Goal: Task Accomplishment & Management: Use online tool/utility

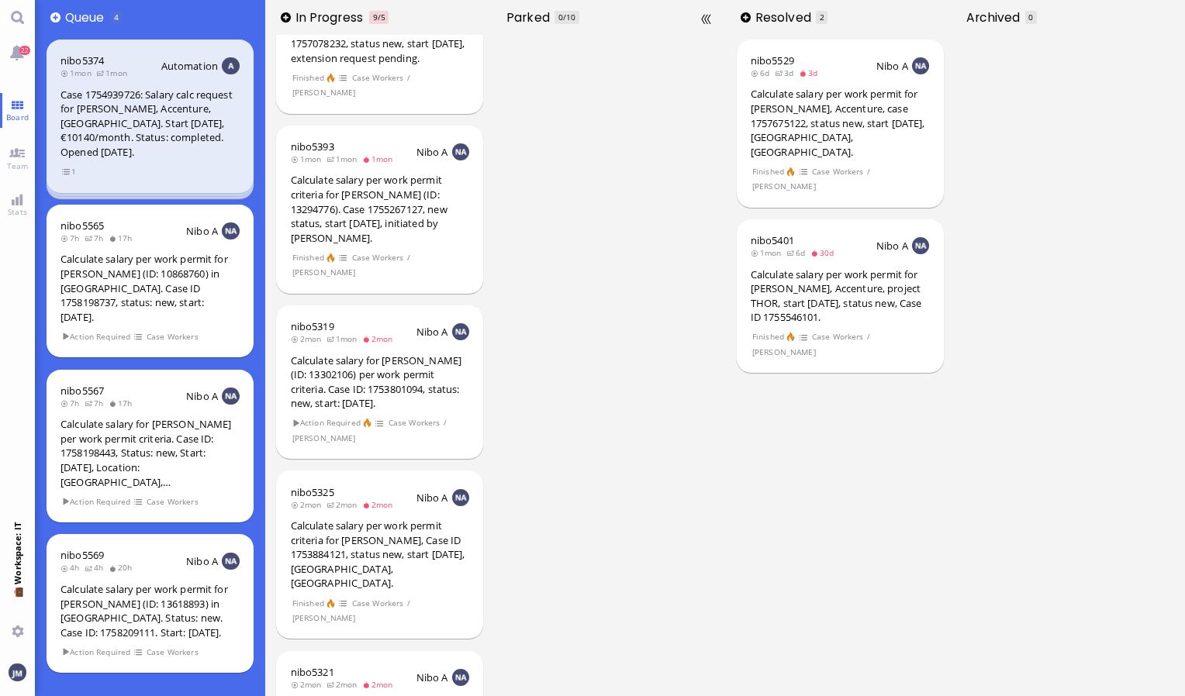
scroll to position [233, 0]
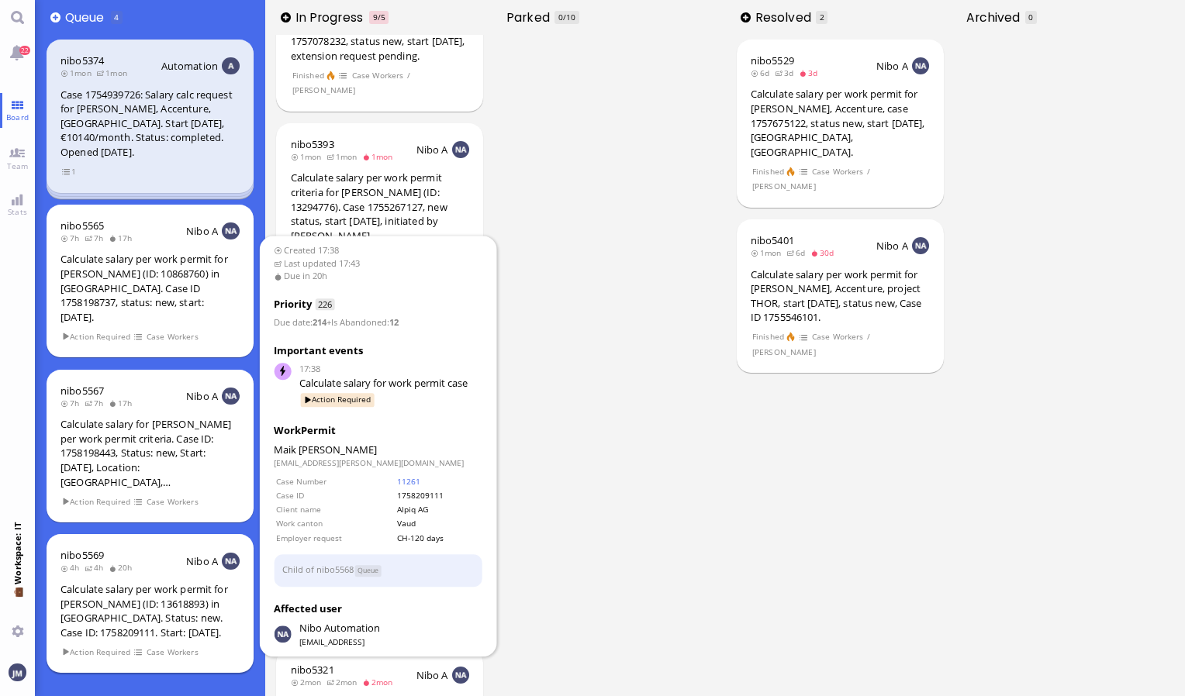
click at [163, 582] on div "Calculate salary per work permit for [PERSON_NAME] (ID: 13618893) in [GEOGRAPHI…" at bounding box center [149, 610] width 179 height 57
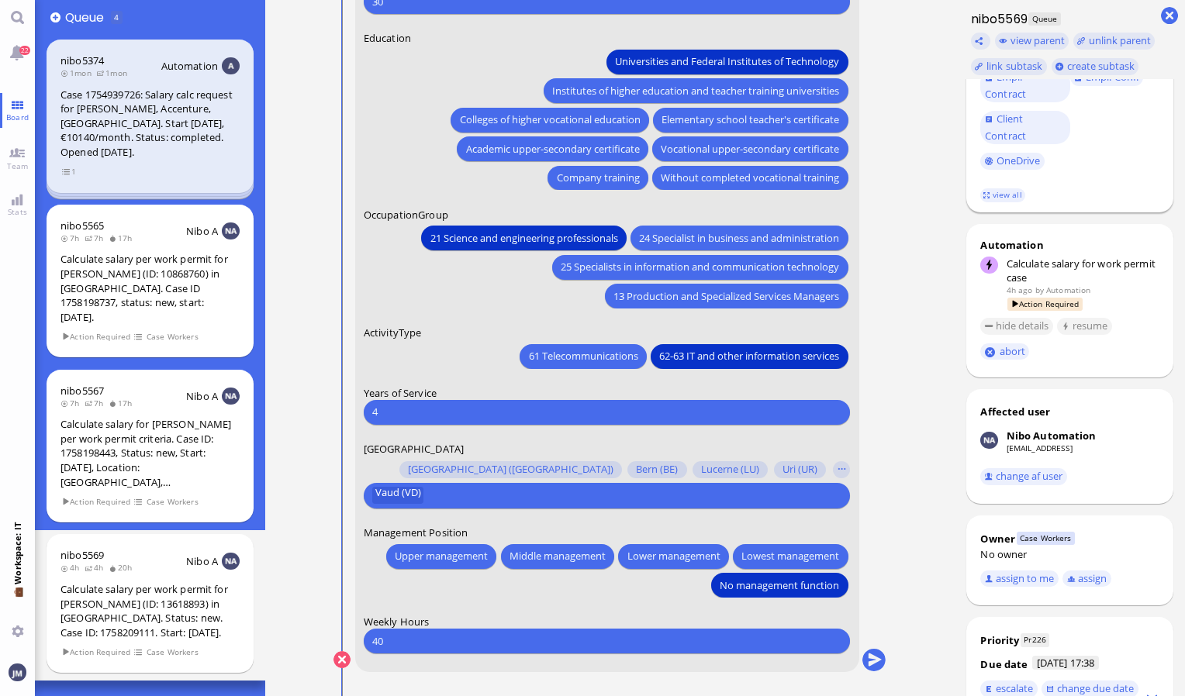
scroll to position [388, 0]
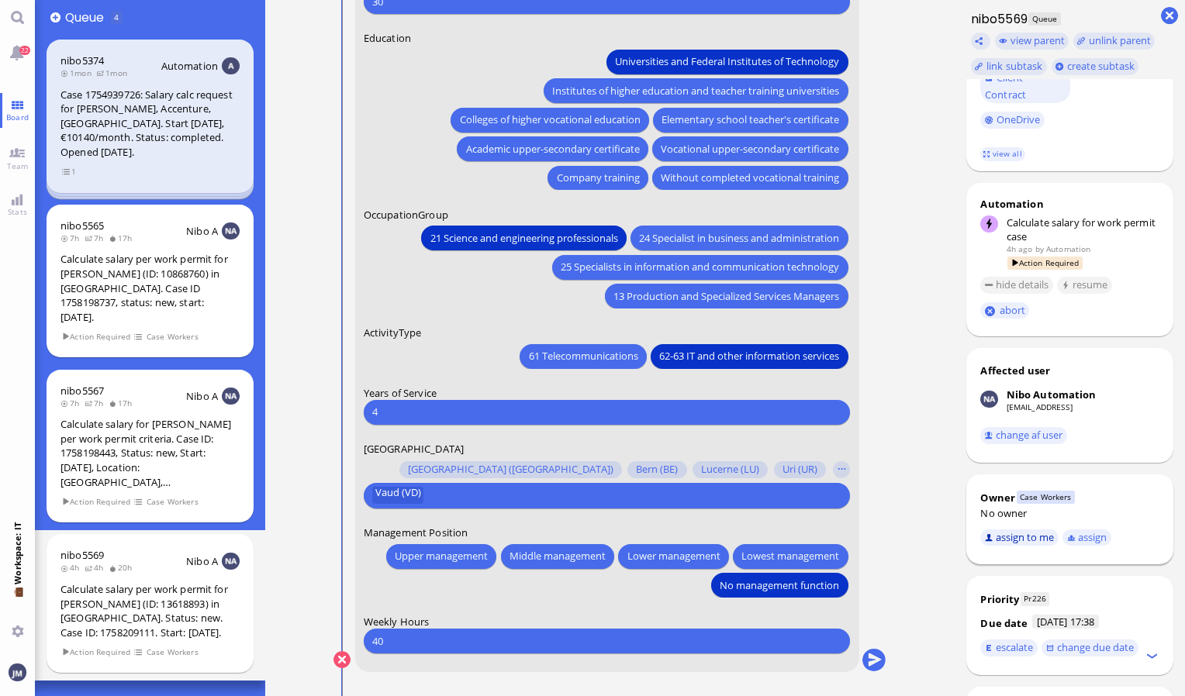
click at [1020, 535] on button "assign to me" at bounding box center [1019, 538] width 78 height 17
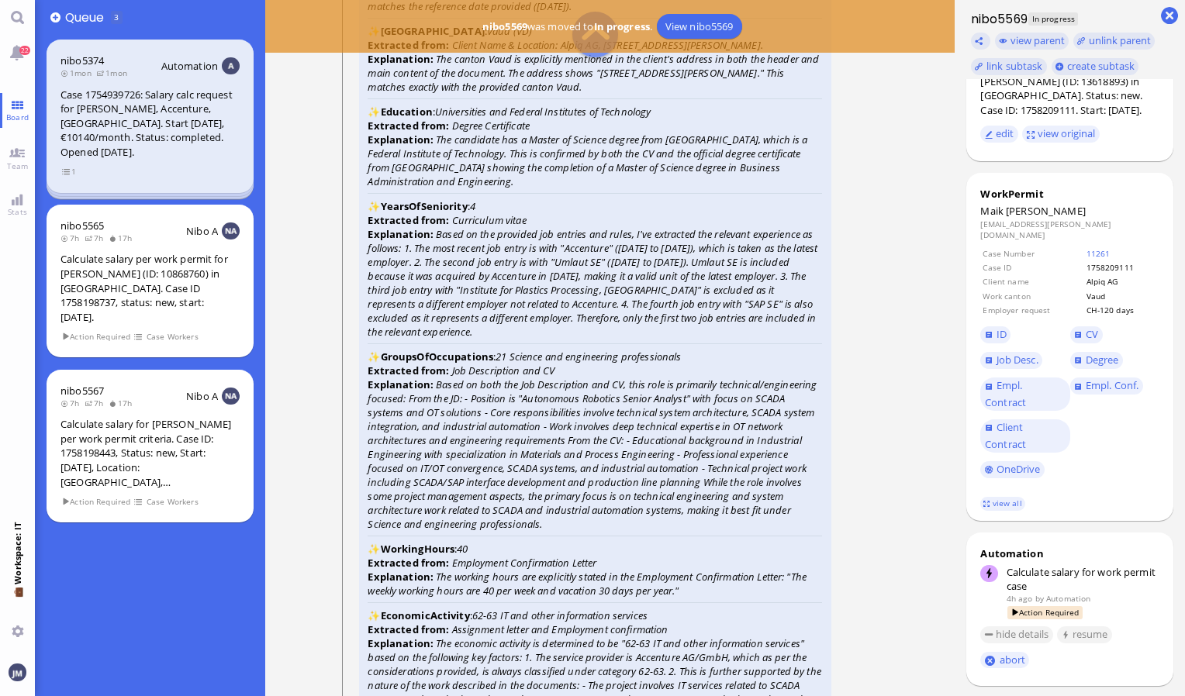
scroll to position [-2636, 0]
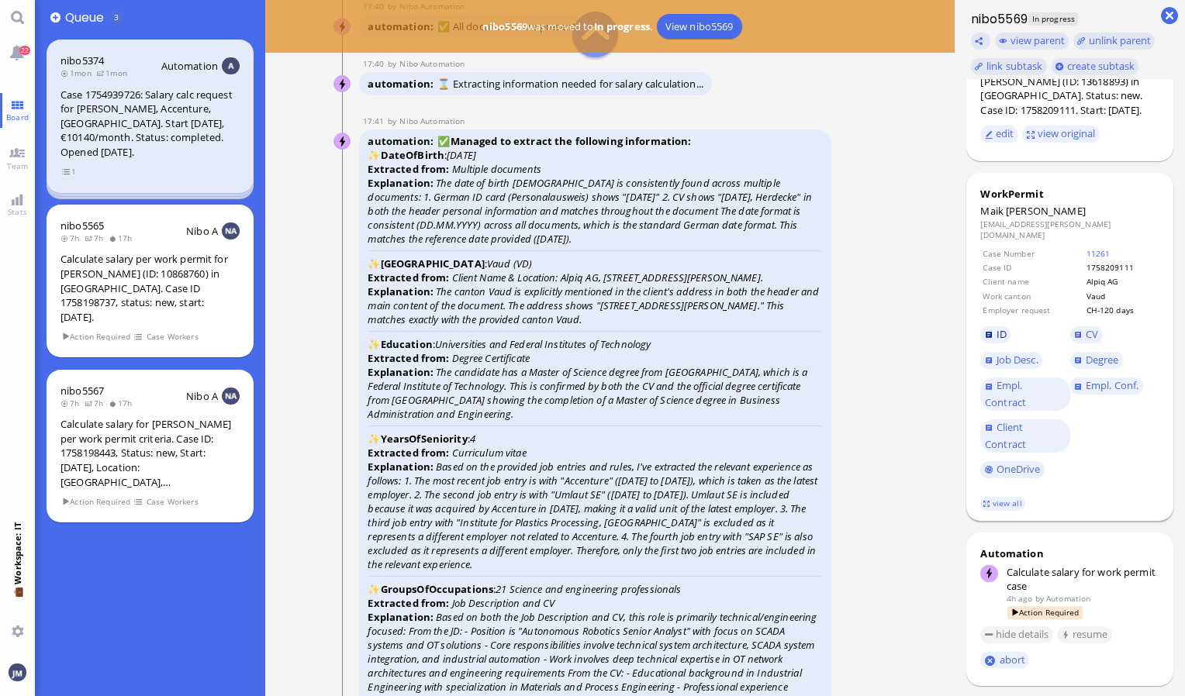
click at [1000, 327] on span "ID" at bounding box center [1001, 334] width 10 height 14
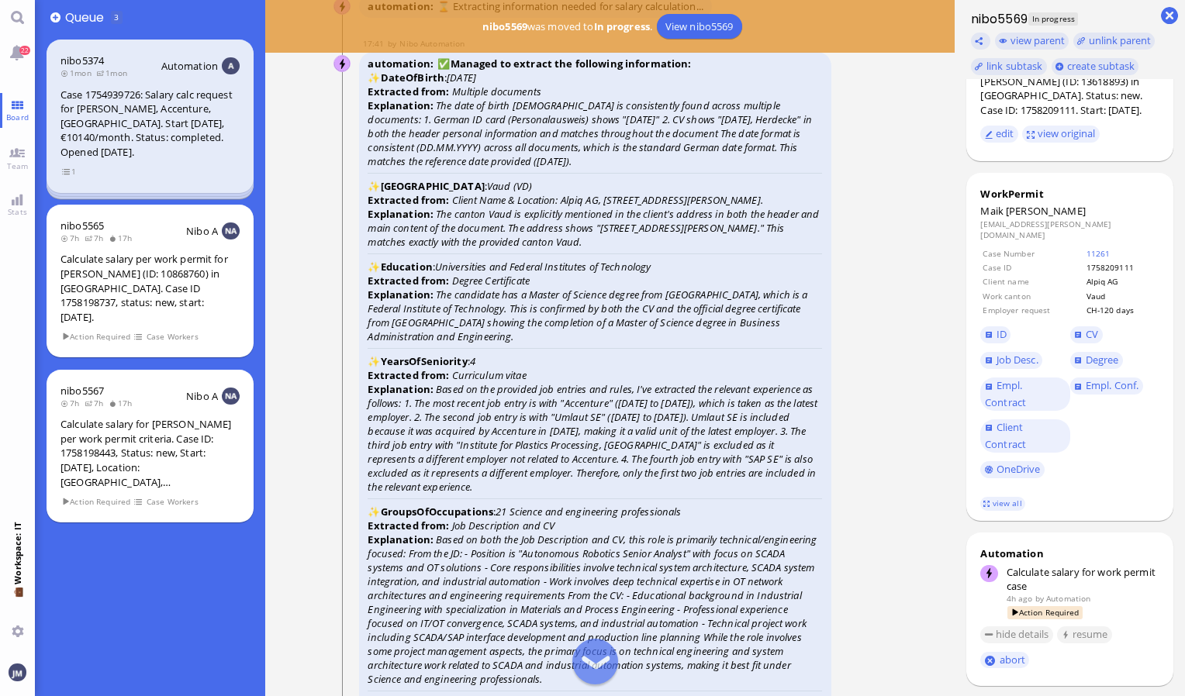
scroll to position [-2559, 0]
click at [1099, 357] on link "Degree" at bounding box center [1096, 360] width 53 height 17
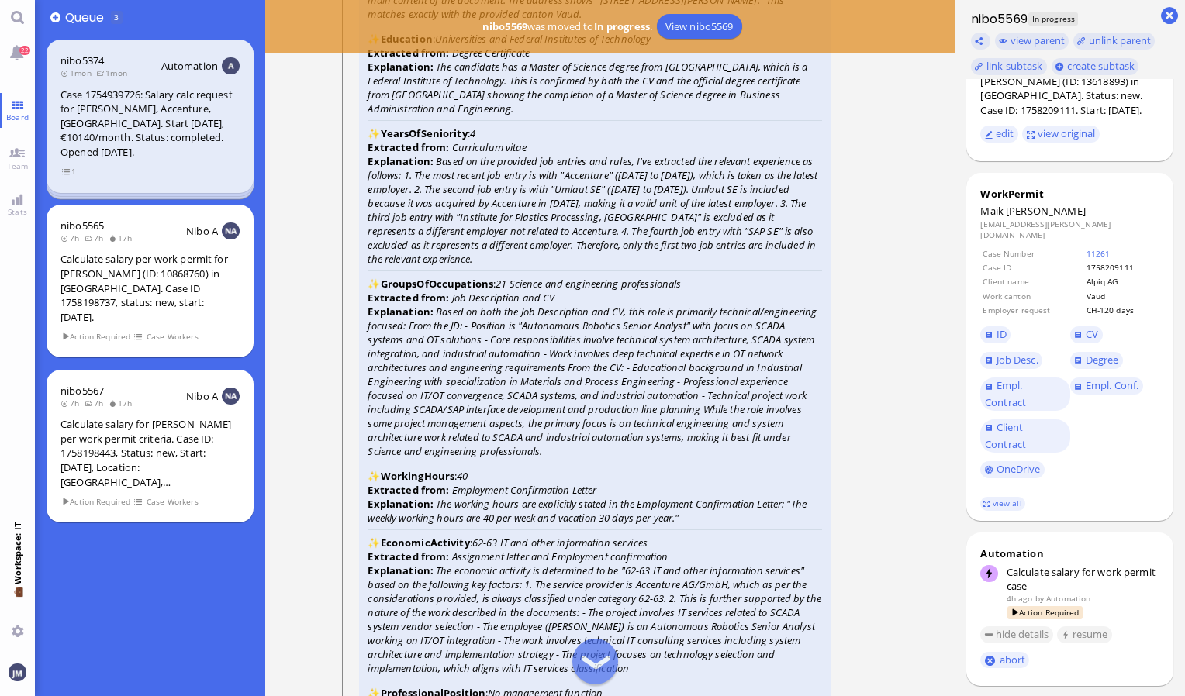
scroll to position [-2326, 0]
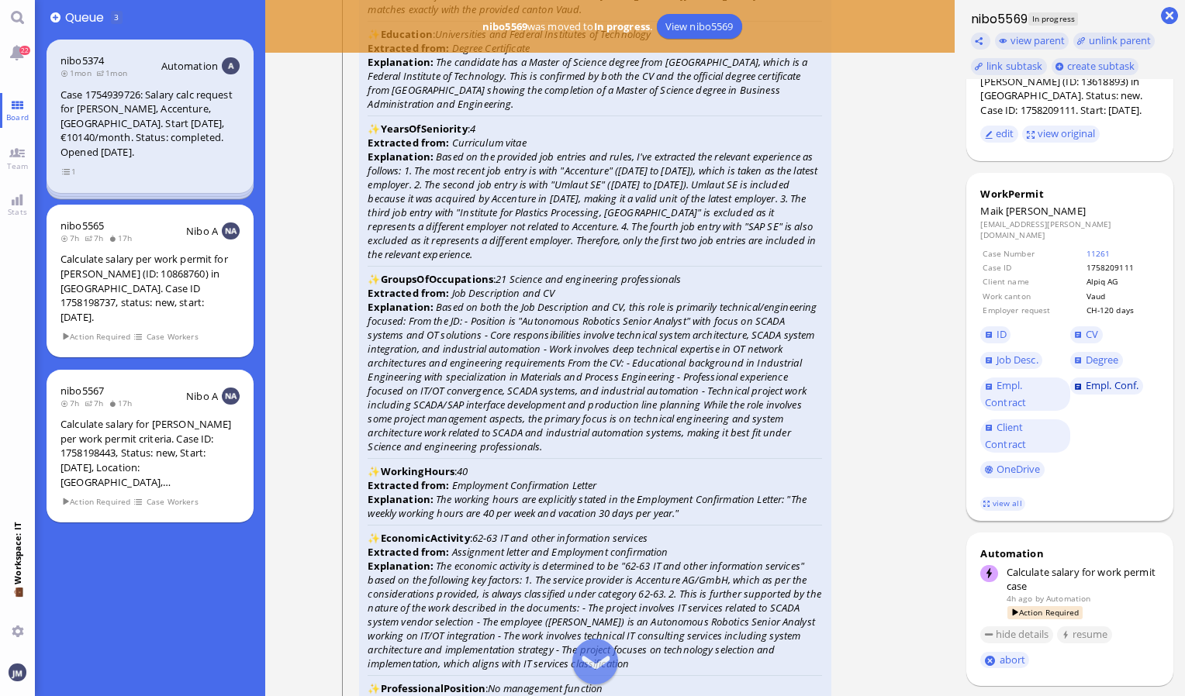
click at [1089, 378] on span "Empl. Conf." at bounding box center [1111, 385] width 53 height 14
click at [1089, 327] on span "CV" at bounding box center [1091, 334] width 12 height 14
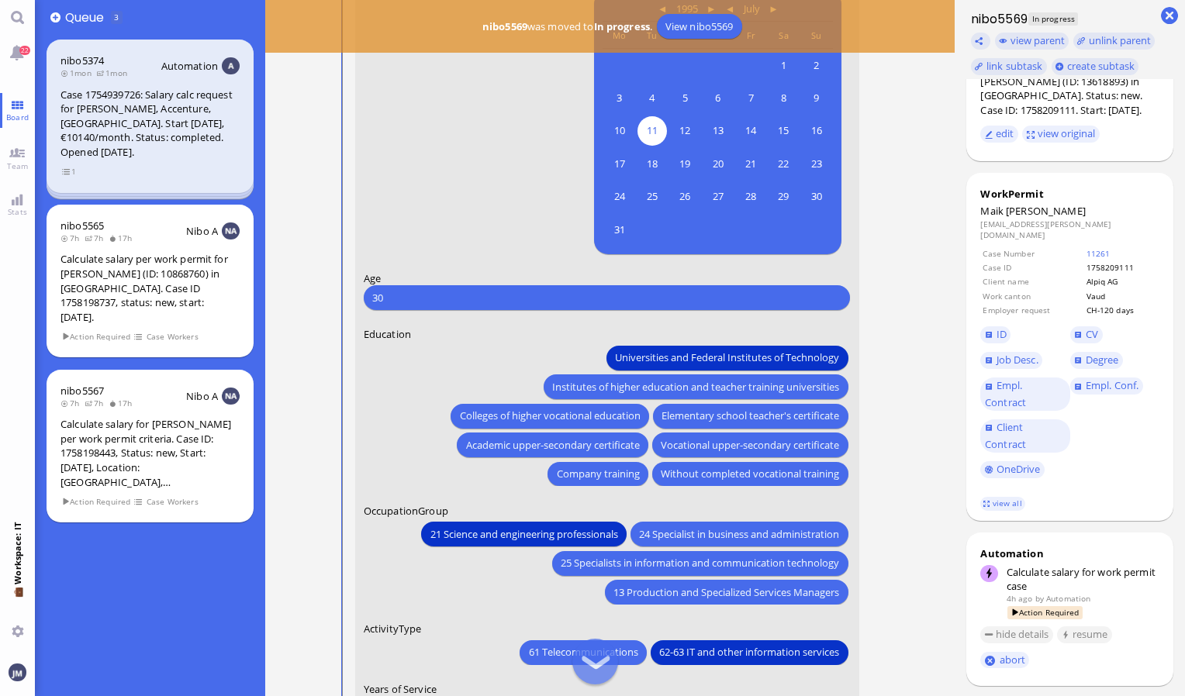
scroll to position [-155, 0]
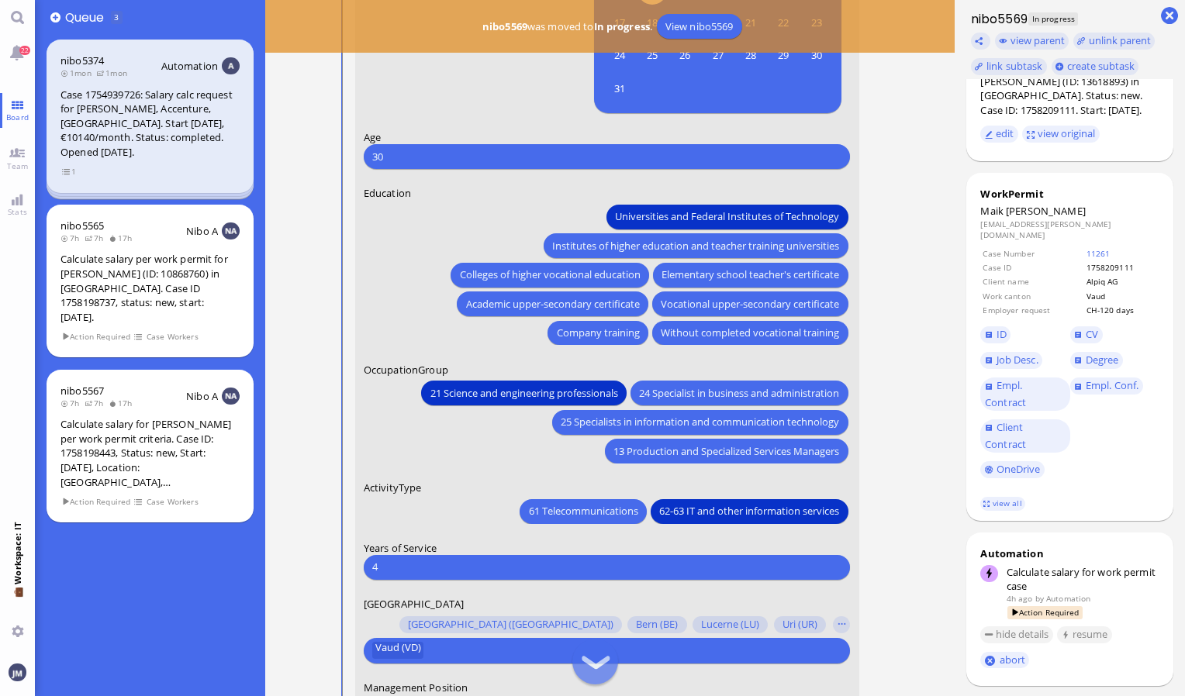
click at [426, 561] on input "4" at bounding box center [606, 567] width 469 height 16
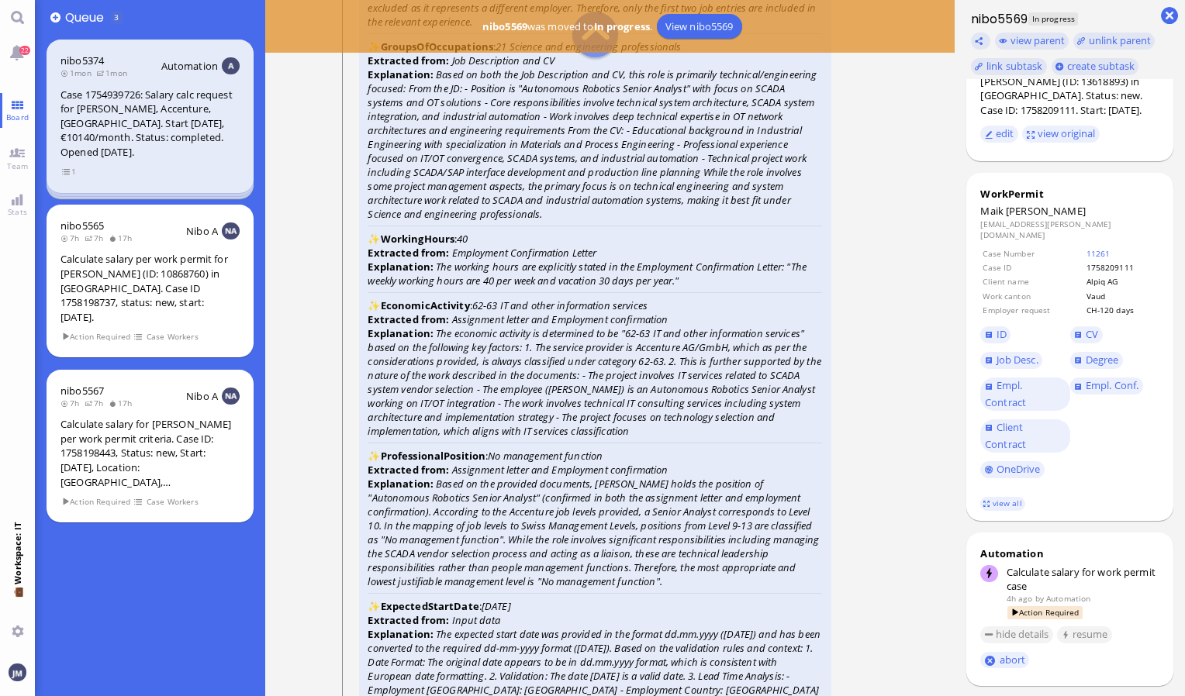
scroll to position [-2093, 0]
type input "2"
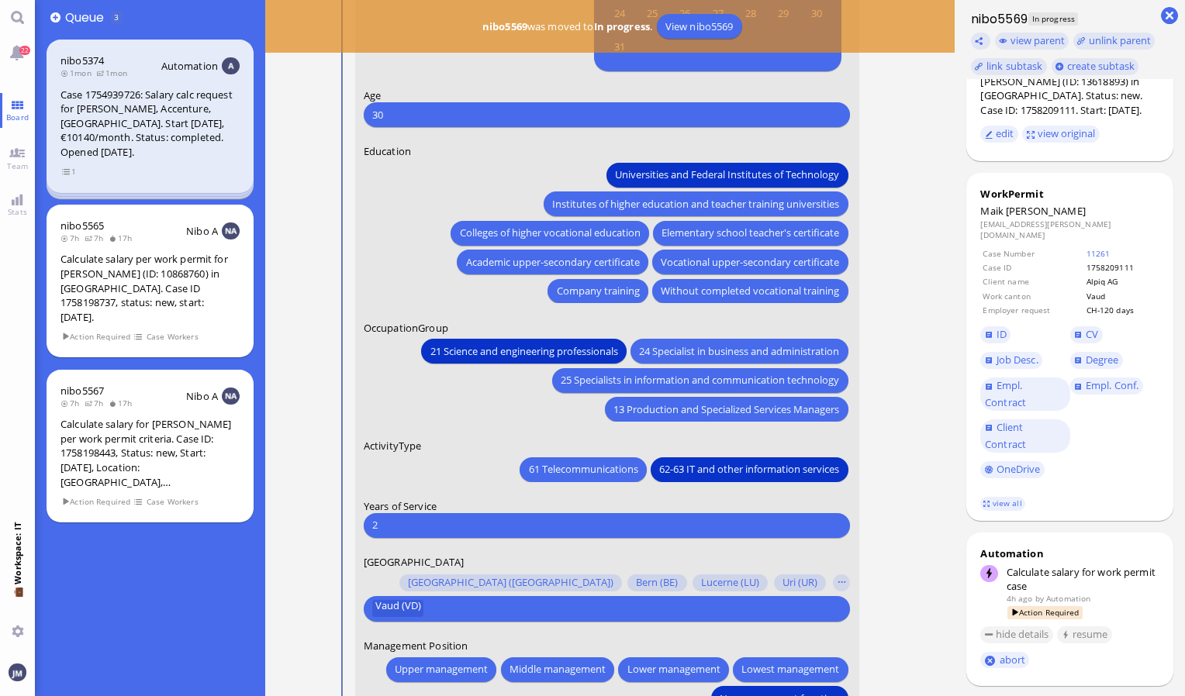
scroll to position [0, 0]
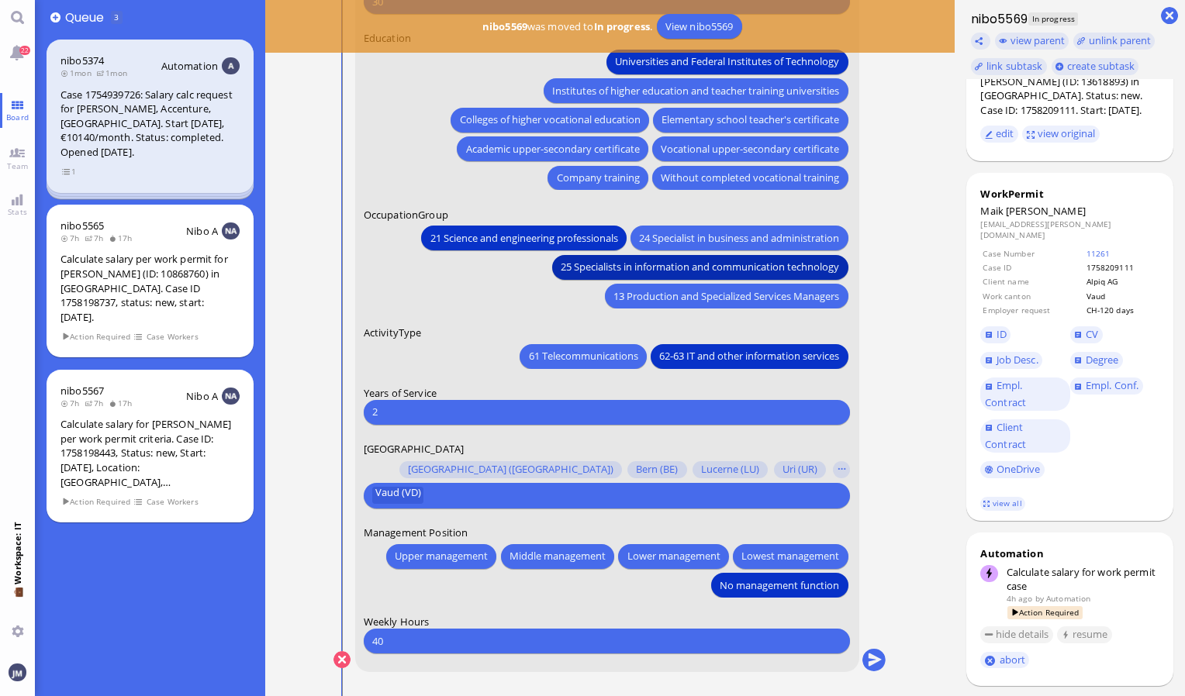
click at [617, 272] on span "25 Specialists in information and communication technology" at bounding box center [700, 267] width 278 height 16
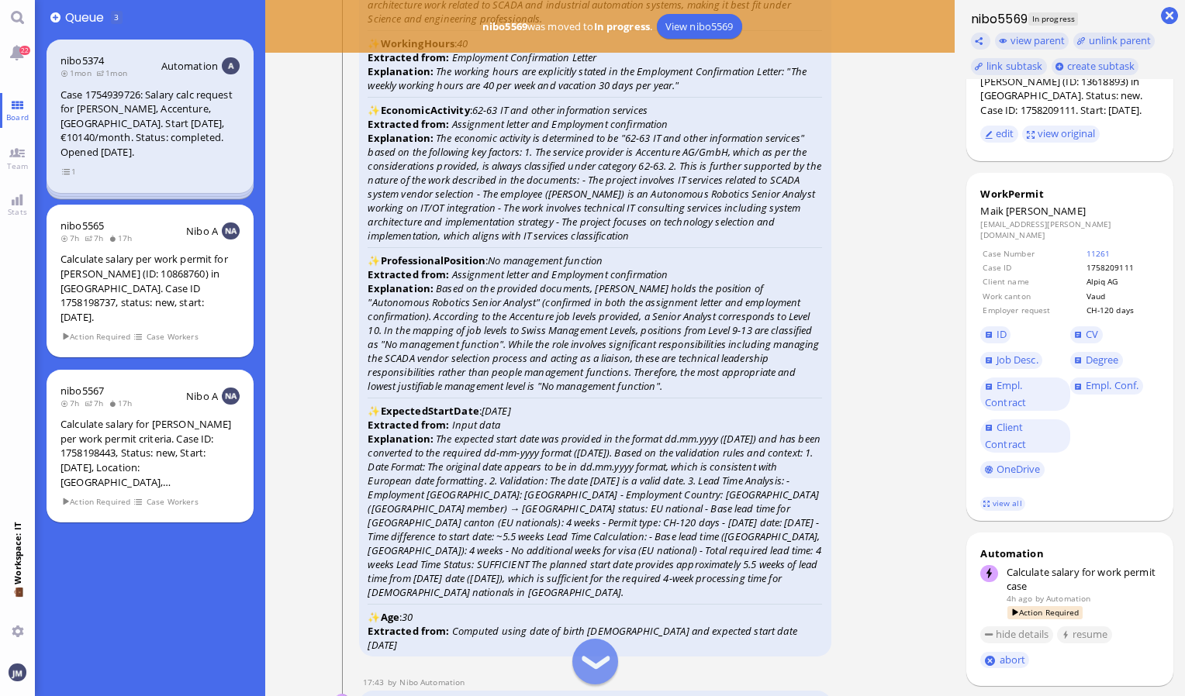
scroll to position [-1861, 0]
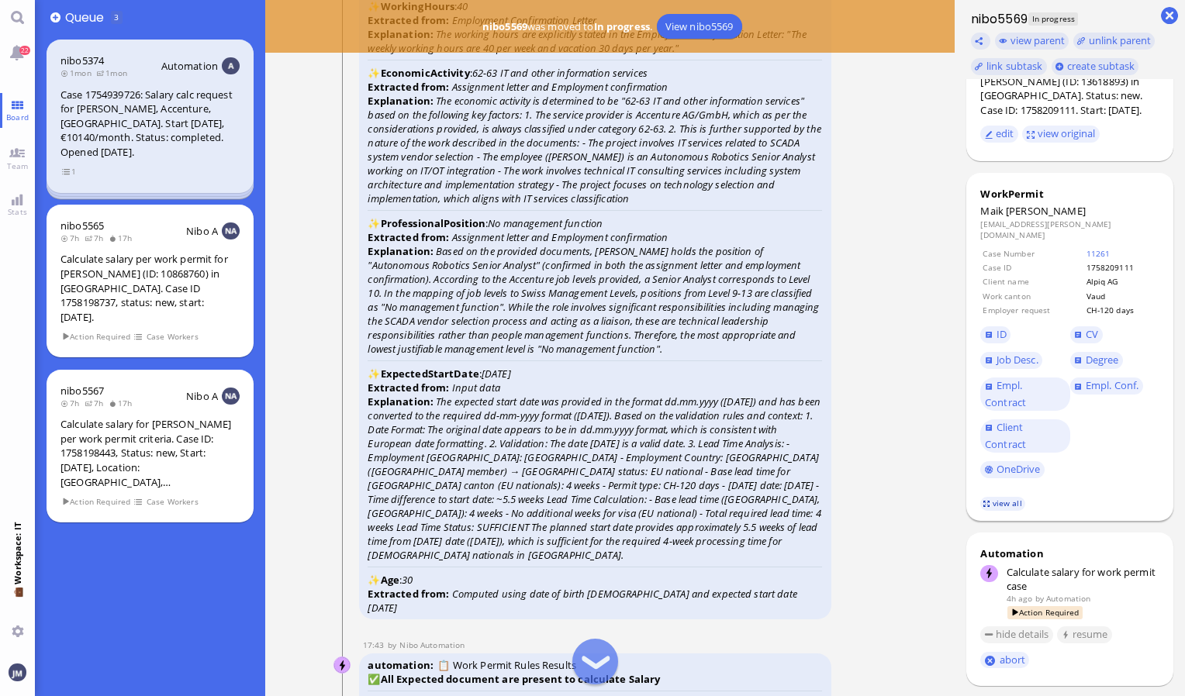
click at [996, 497] on link "view all" at bounding box center [1002, 503] width 45 height 13
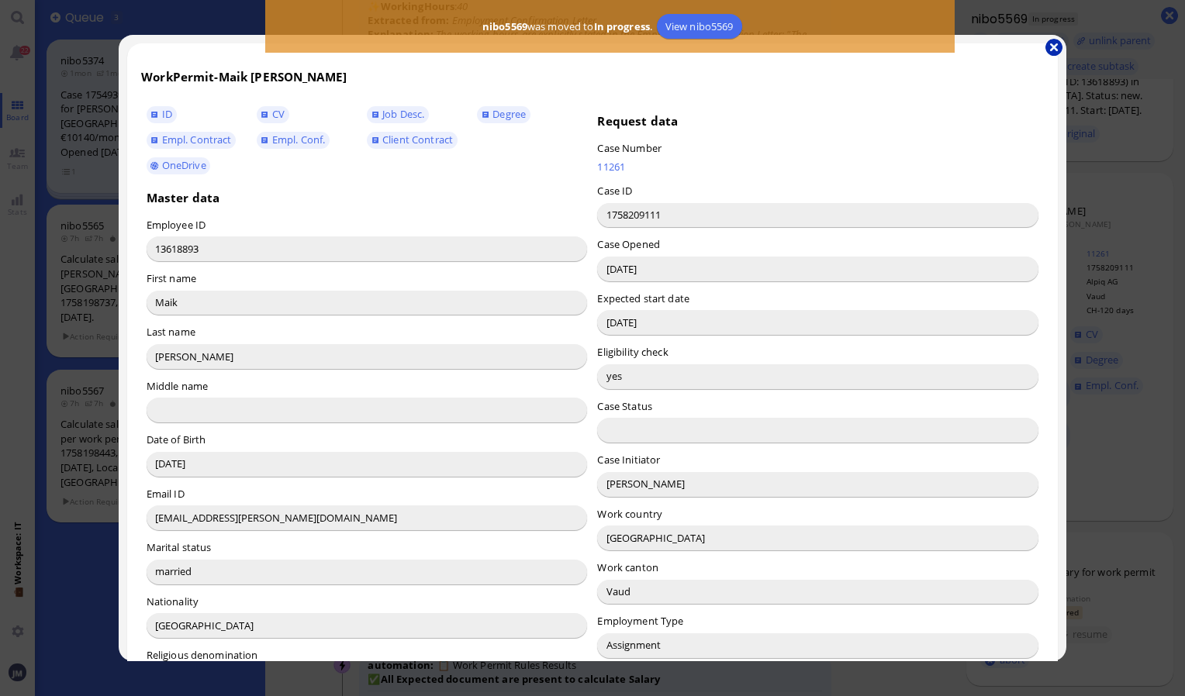
click at [1047, 47] on button "button" at bounding box center [1053, 47] width 17 height 17
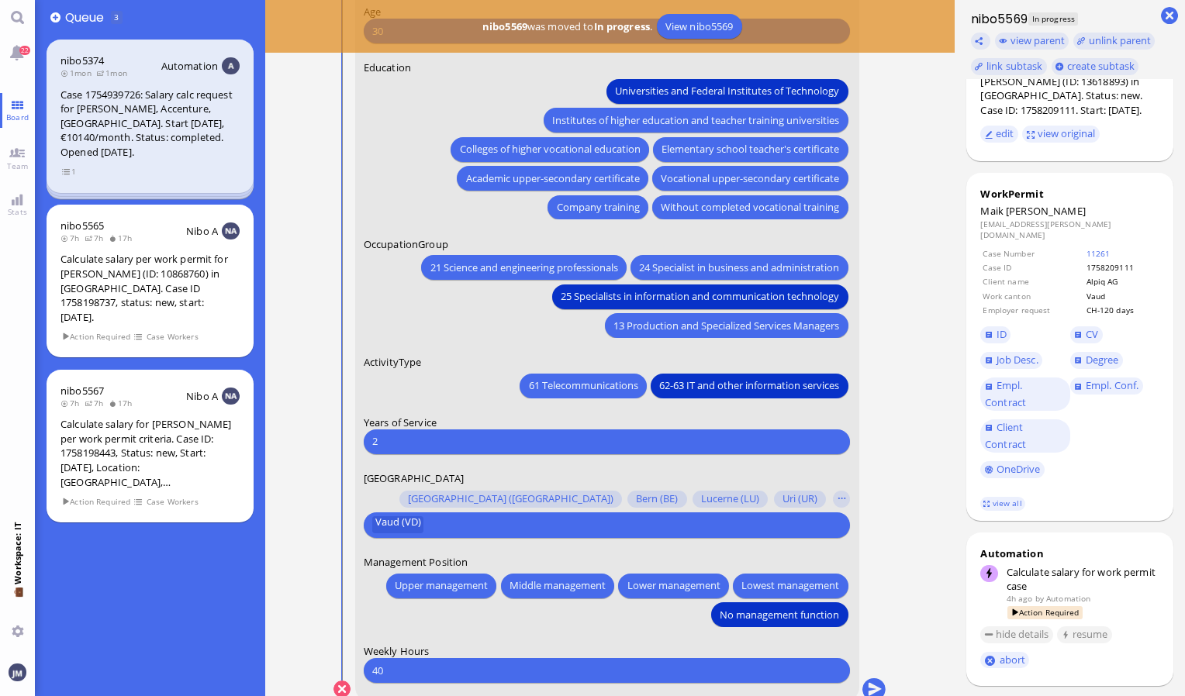
scroll to position [0, 0]
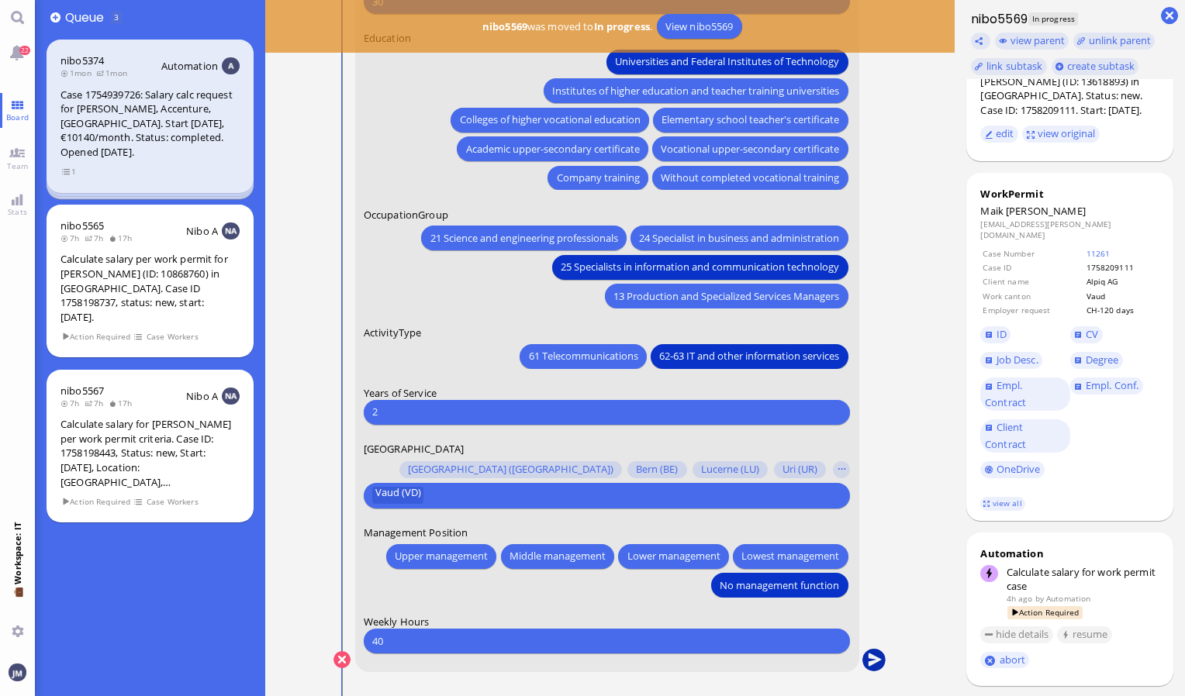
click at [875, 657] on button "submit" at bounding box center [873, 660] width 23 height 23
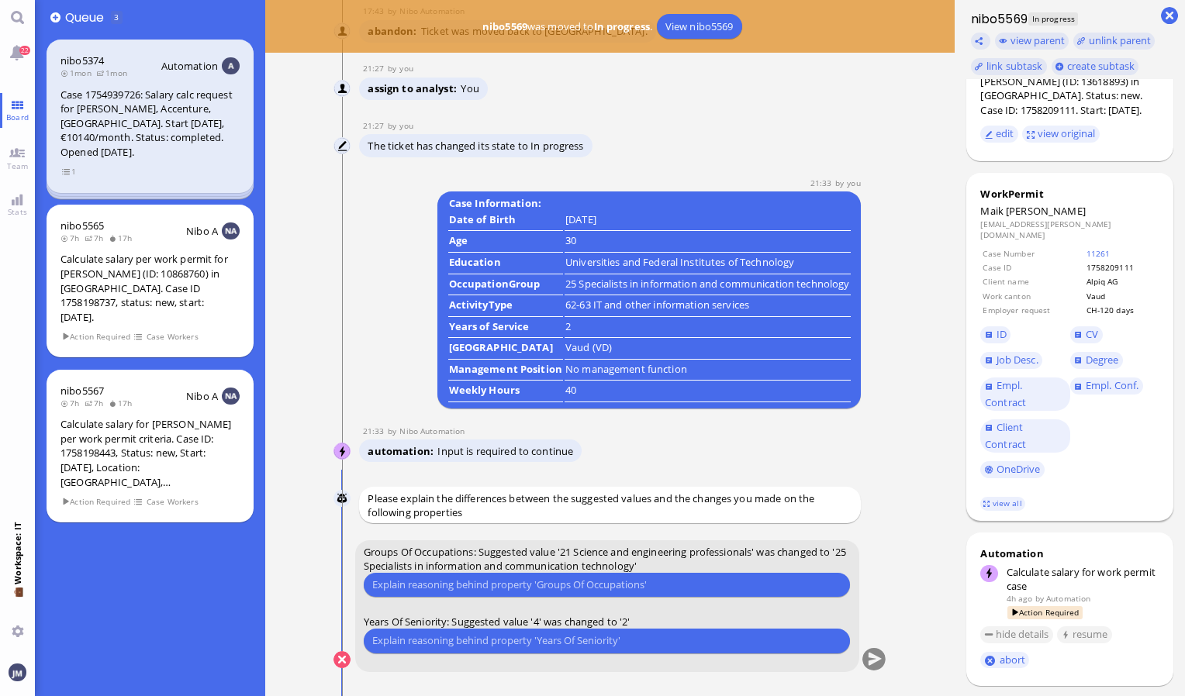
drag, startPoint x: 1018, startPoint y: 354, endPoint x: 1037, endPoint y: 288, distance: 68.5
click at [1037, 290] on td "Work canton" at bounding box center [1033, 296] width 102 height 12
click at [413, 578] on input "text" at bounding box center [606, 585] width 469 height 16
type input "it matches better."
click at [414, 642] on input "text" at bounding box center [606, 641] width 469 height 16
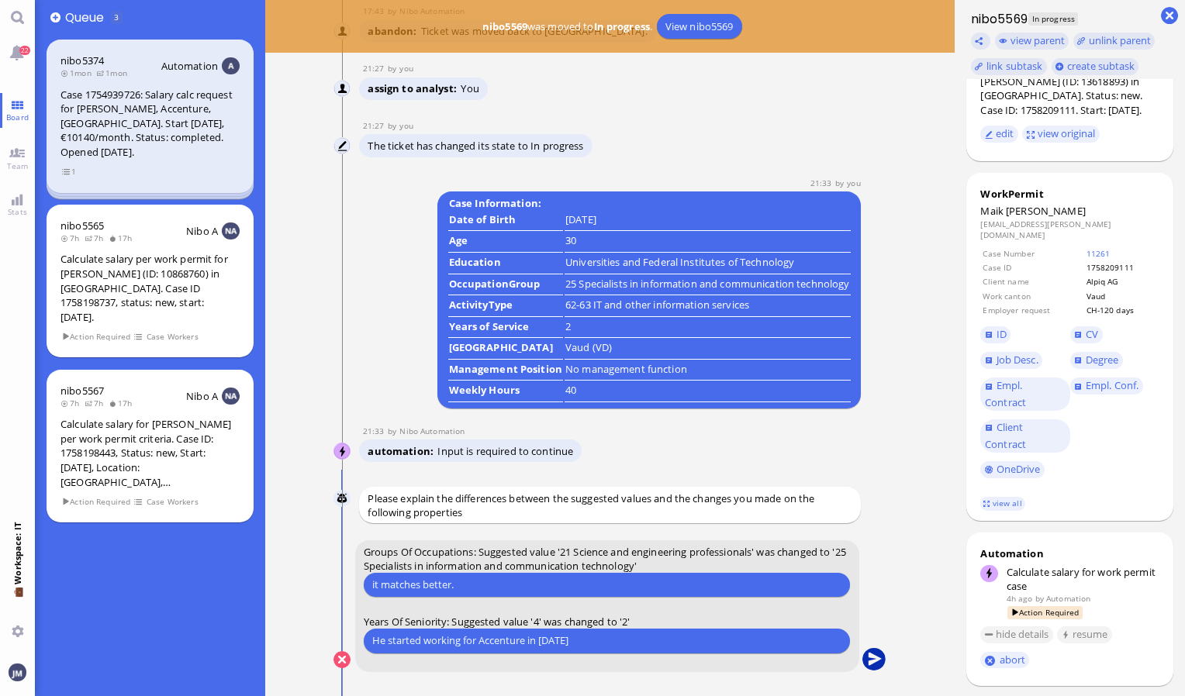
type input "He started working for Accenture in [DATE]"
click at [872, 663] on button "submit" at bounding box center [873, 660] width 23 height 23
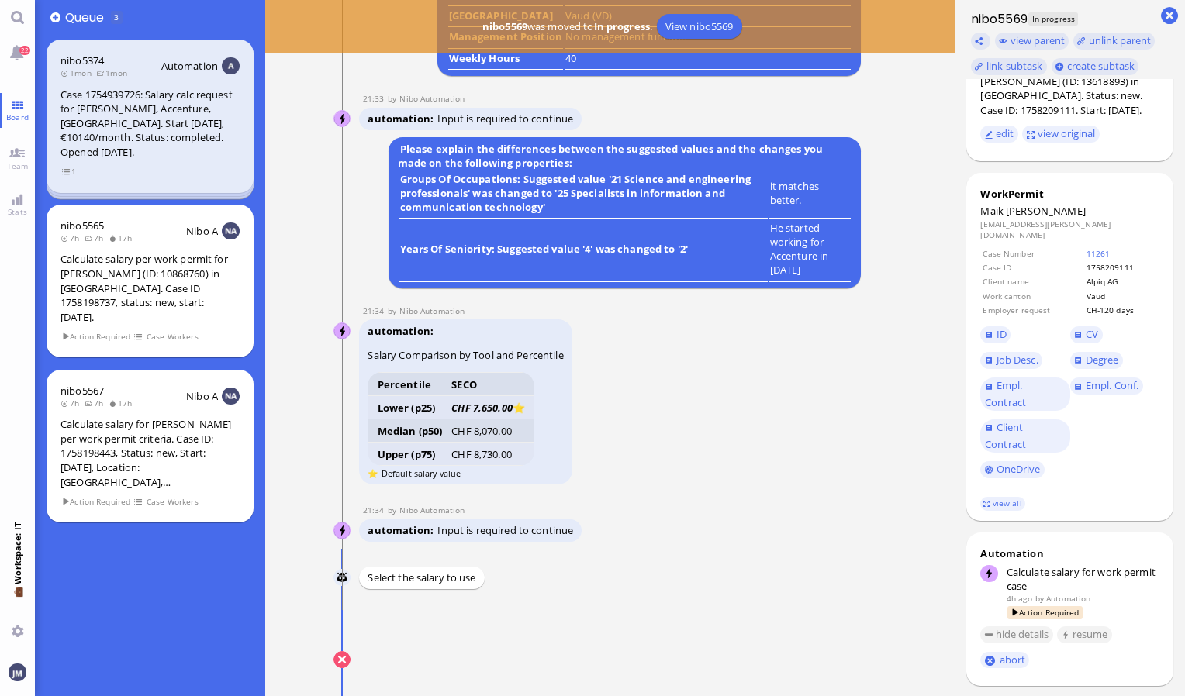
click at [808, 615] on label "Salary Sources" at bounding box center [607, 617] width 487 height 14
click at [872, 661] on button "submit" at bounding box center [873, 660] width 23 height 23
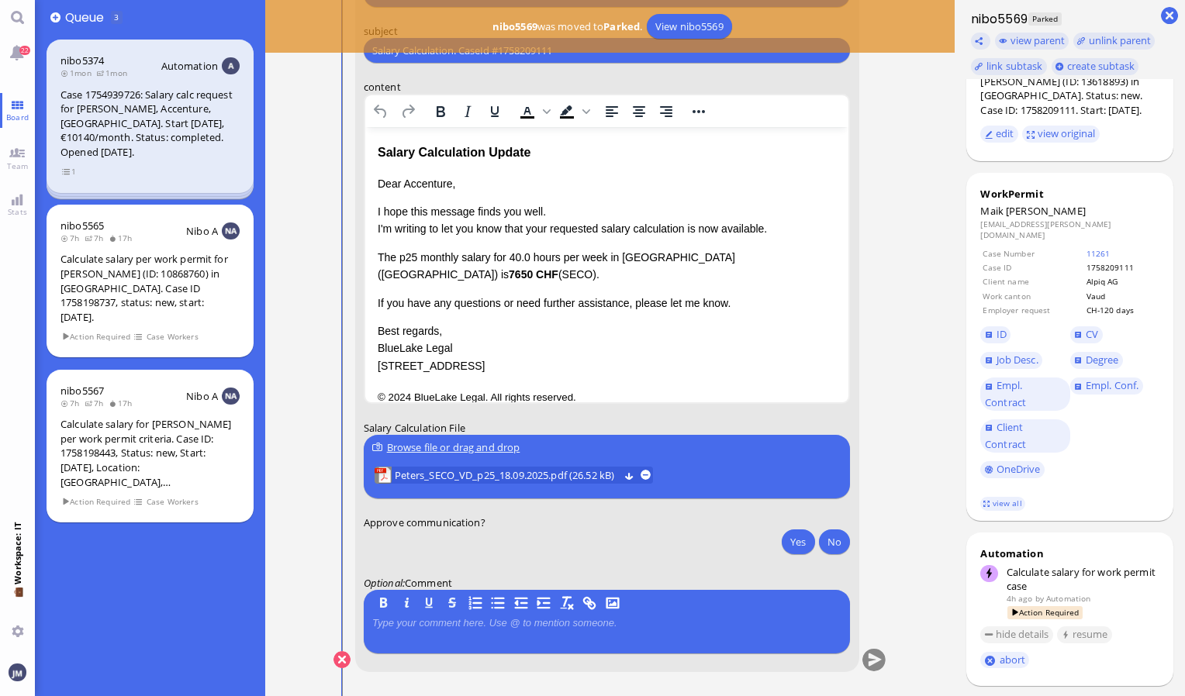
scroll to position [-233, 0]
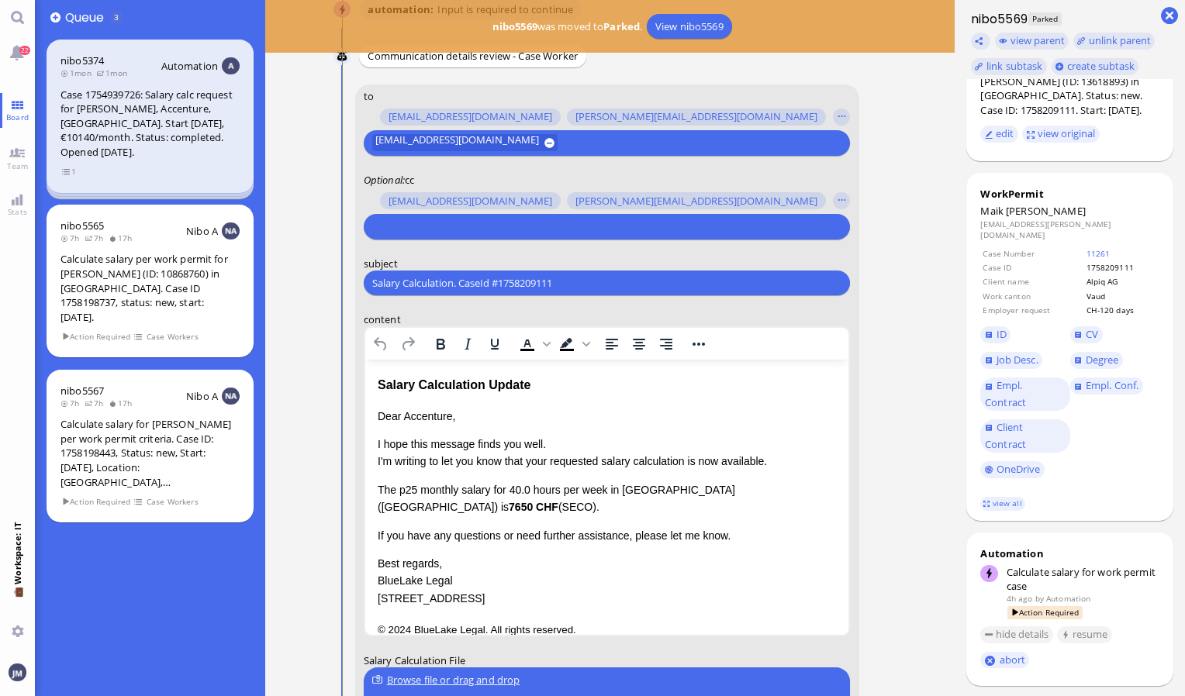
drag, startPoint x: 621, startPoint y: 274, endPoint x: 323, endPoint y: 271, distance: 297.7
click at [323, 271] on nitautoscroll "17:38 by Automation Automation Calculate eligible salary for work permit 17:38 …" at bounding box center [610, 348] width 614 height 696
paste input "PazPerTout new case: [PERSON_NAME] (1758209111 / 13618893), Employer Request: C…"
type input "PazPerTout new case: [PERSON_NAME] (1758209111 / 13618893), Employer Request: C…"
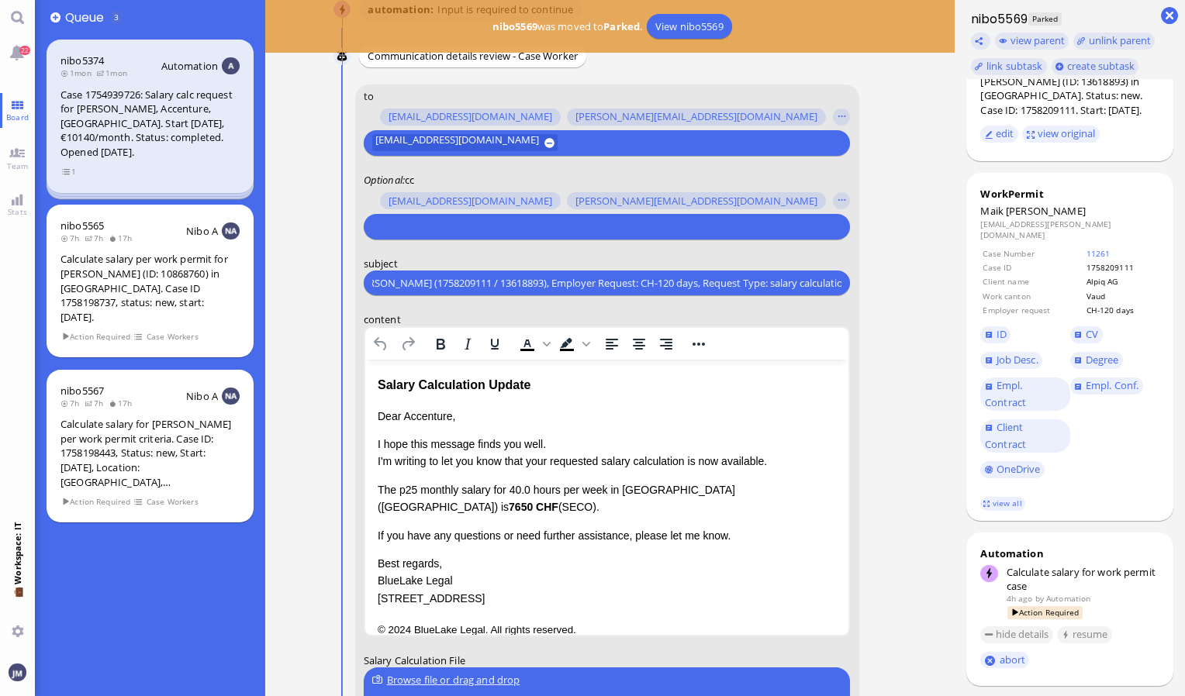
click at [402, 226] on input "text" at bounding box center [604, 227] width 465 height 16
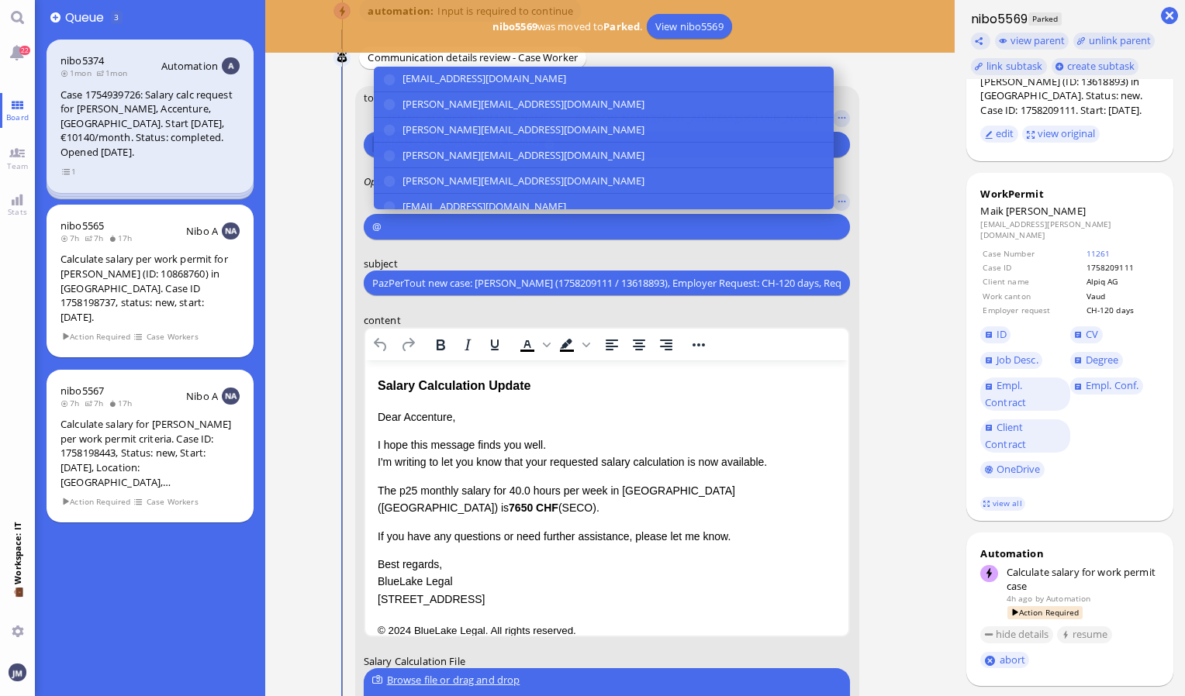
scroll to position [-231, 0]
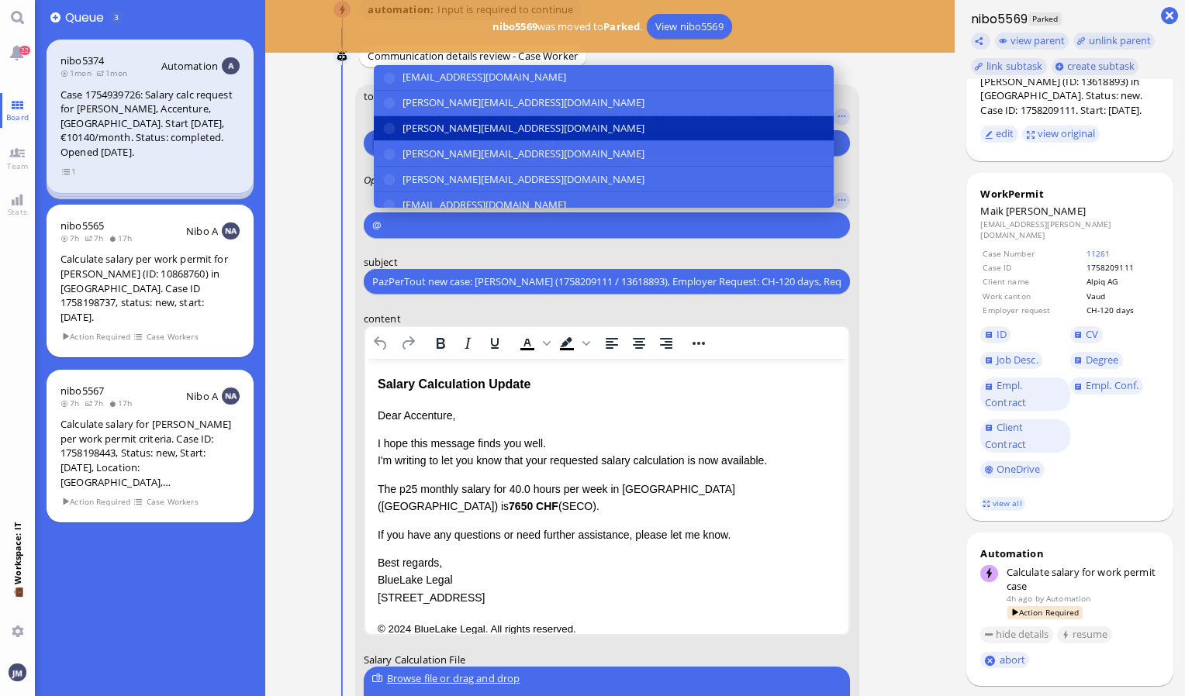
type input "@"
click at [478, 127] on span "[PERSON_NAME][EMAIL_ADDRESS][DOMAIN_NAME]" at bounding box center [523, 128] width 242 height 16
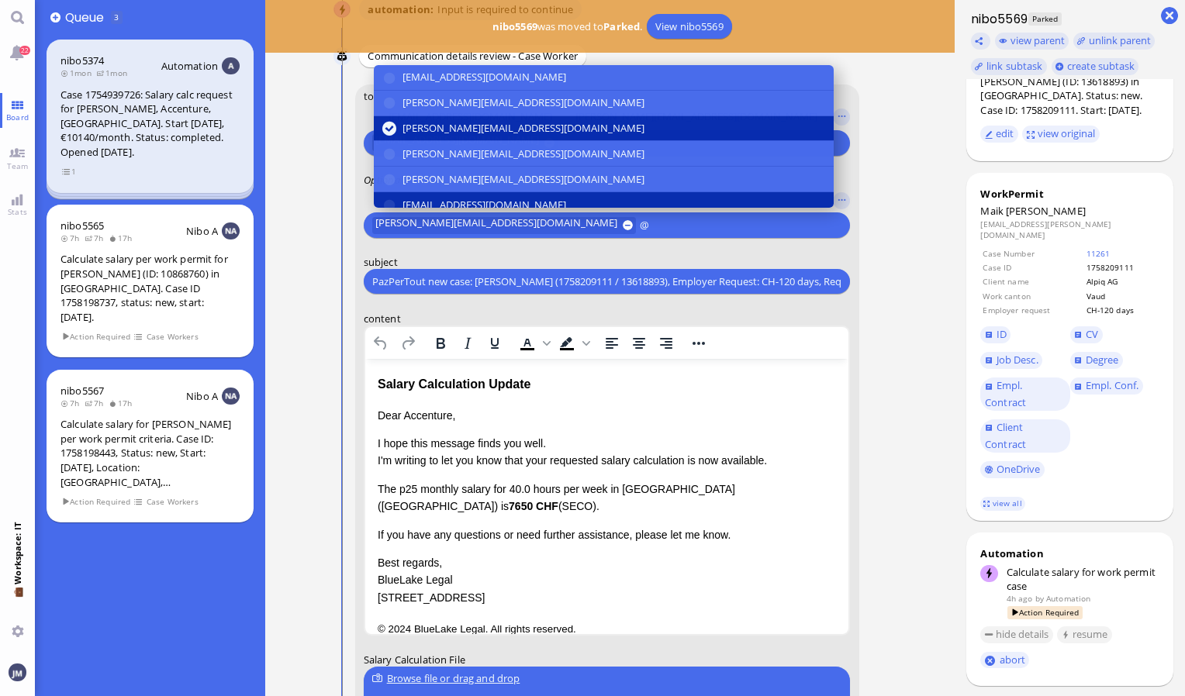
type input "@"
click at [441, 194] on button "[EMAIL_ADDRESS][DOMAIN_NAME]" at bounding box center [604, 205] width 460 height 26
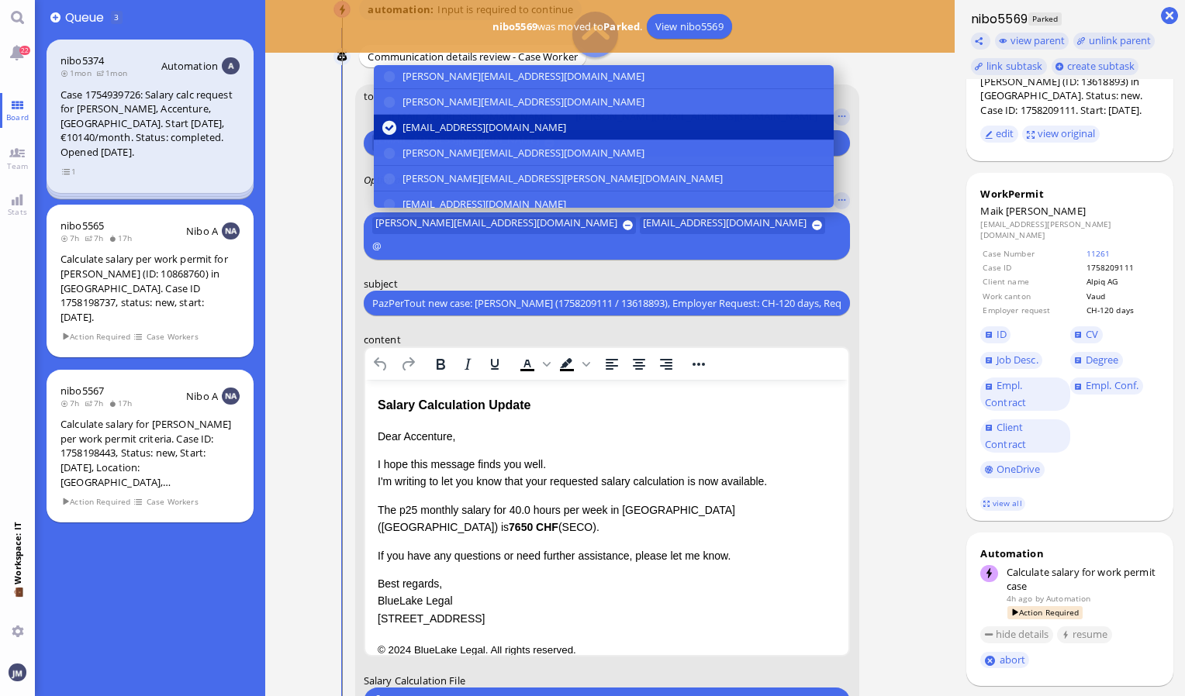
scroll to position [155, 0]
type input "@"
click at [447, 127] on span "[EMAIL_ADDRESS][DOMAIN_NAME]" at bounding box center [484, 127] width 164 height 16
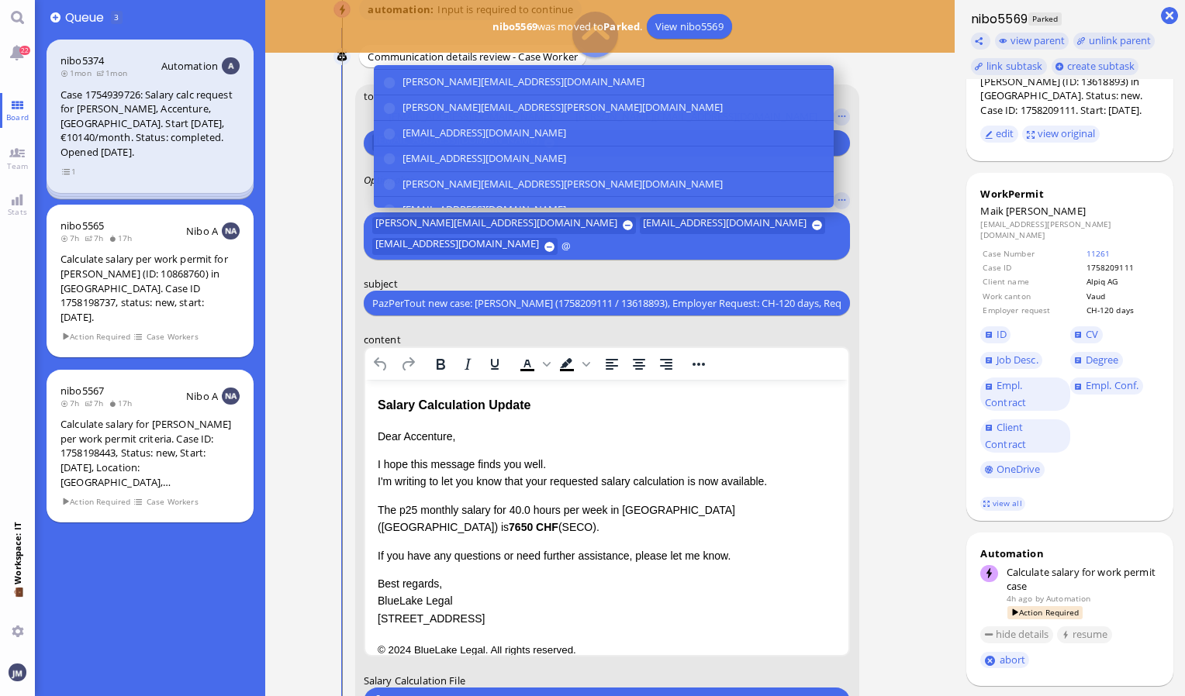
scroll to position [286, 0]
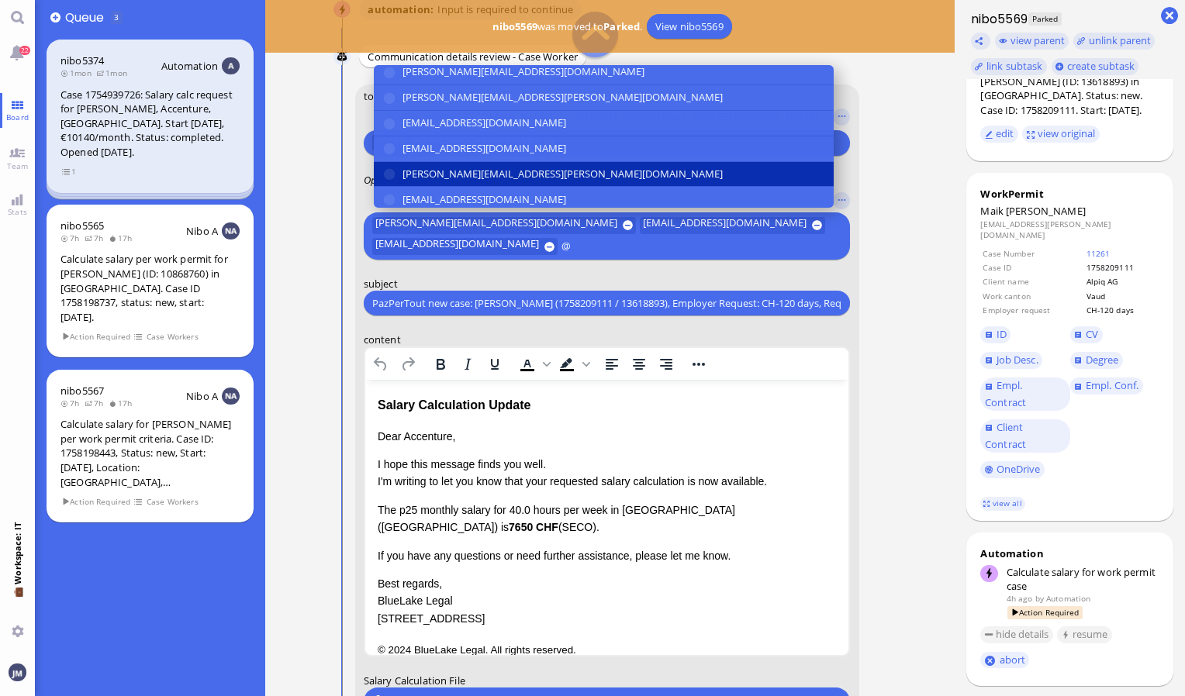
type input "@"
click at [420, 178] on button "[PERSON_NAME][EMAIL_ADDRESS][PERSON_NAME][DOMAIN_NAME]" at bounding box center [604, 175] width 460 height 26
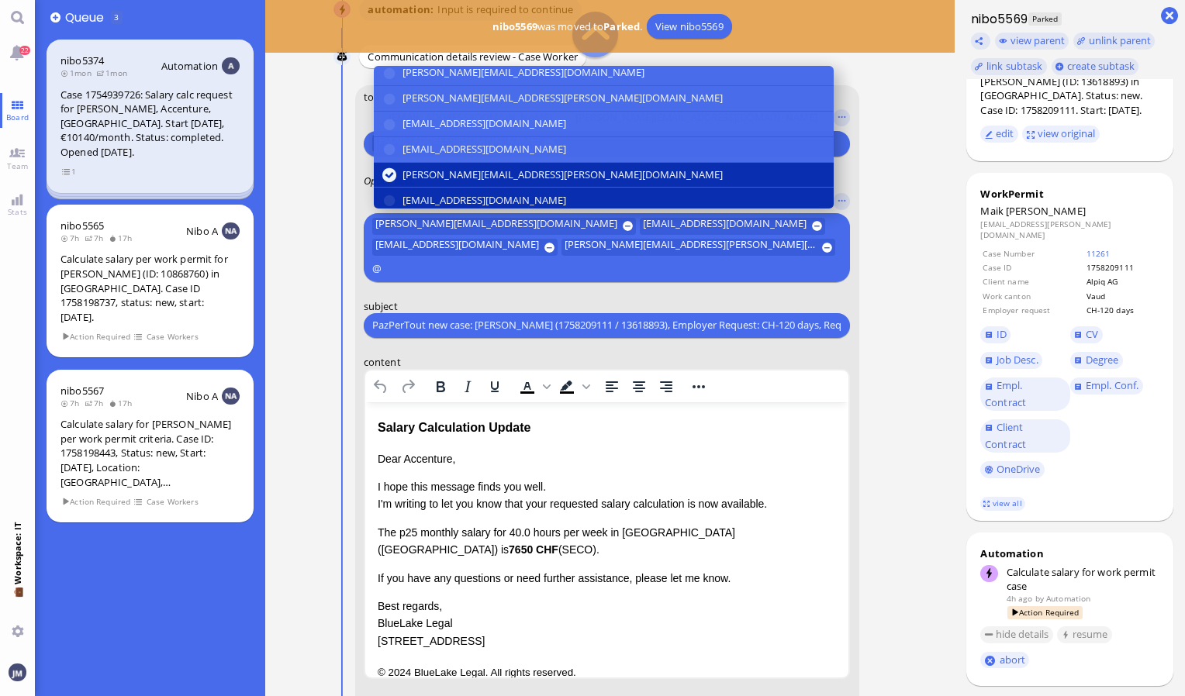
type input "@"
click at [436, 194] on span "[EMAIL_ADDRESS][DOMAIN_NAME]" at bounding box center [484, 200] width 164 height 16
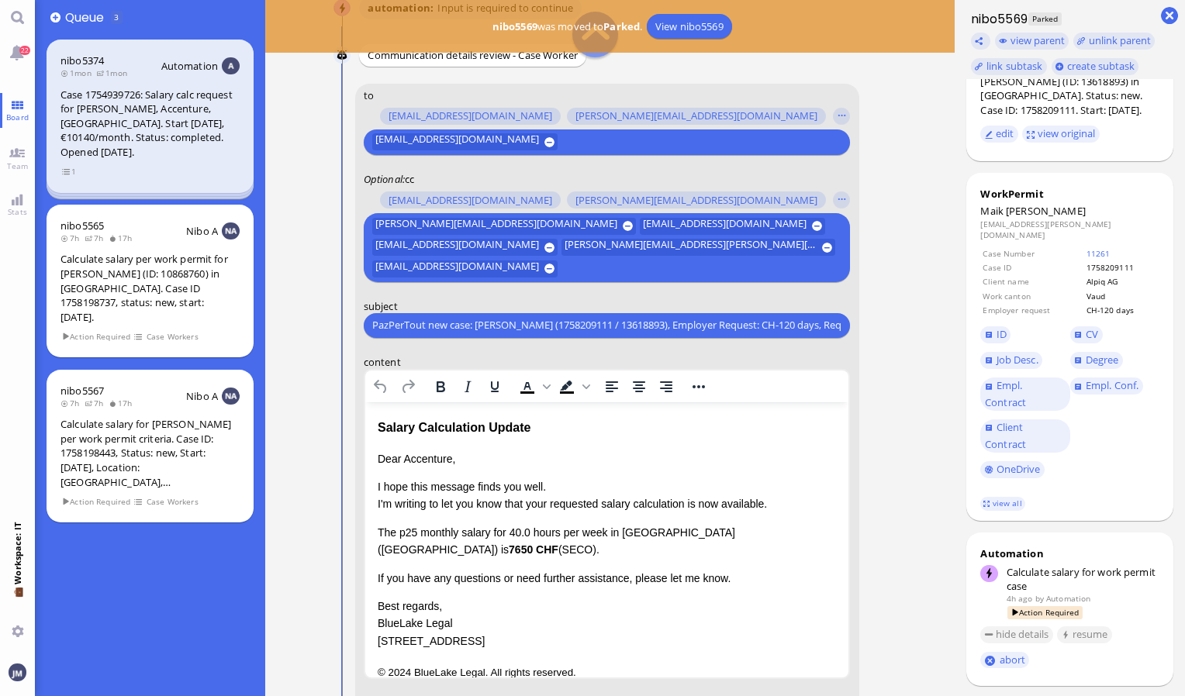
scroll to position [-275, 0]
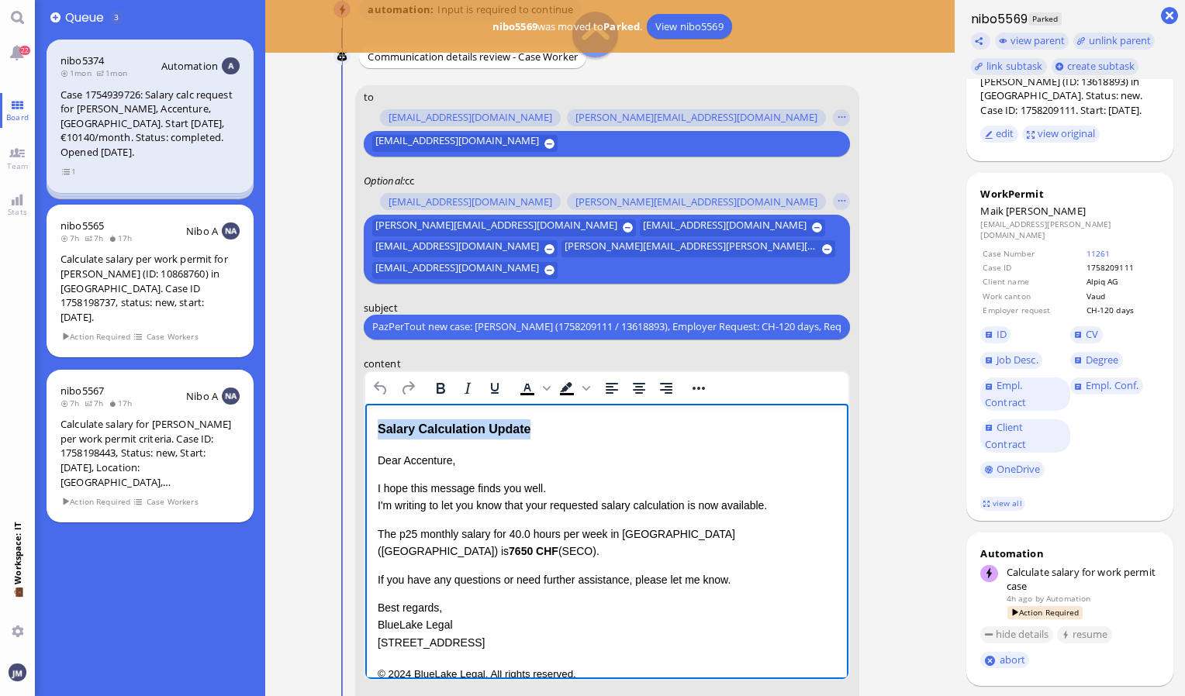
drag, startPoint x: 546, startPoint y: 432, endPoint x: 621, endPoint y: 820, distance: 394.9
click at [364, 416] on html "Salary Calculation Update Dear Accenture, I hope this message finds you well. I…" at bounding box center [606, 550] width 484 height 295
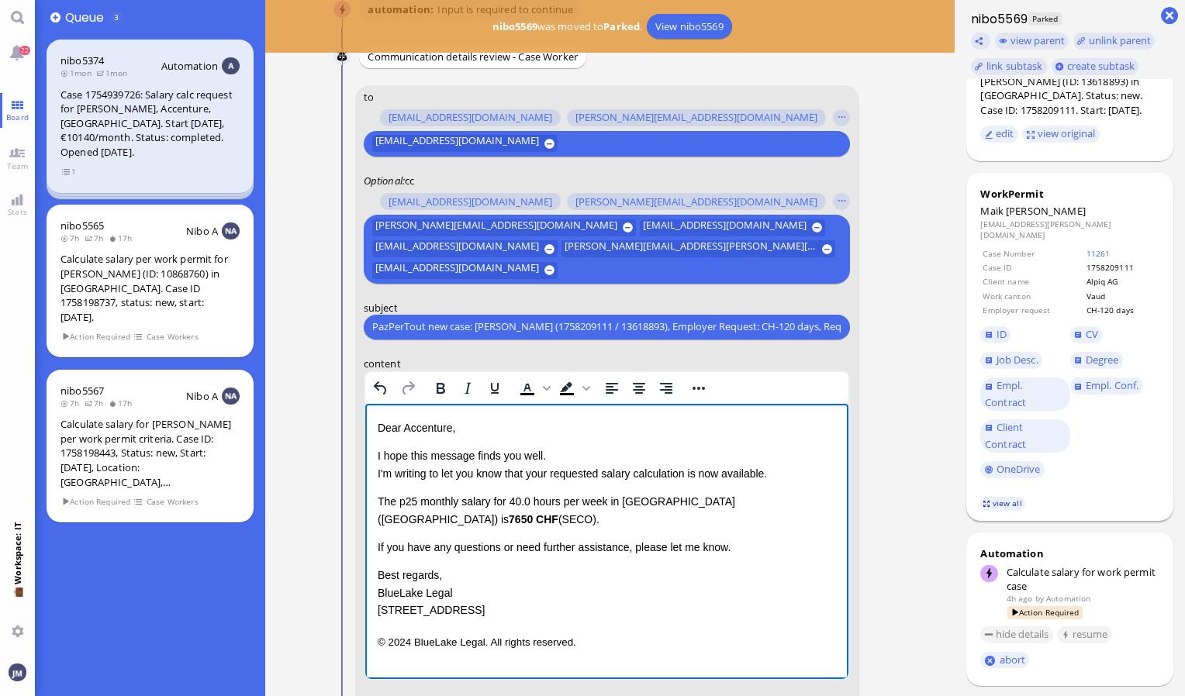
click at [999, 498] on link "view all" at bounding box center [1002, 503] width 45 height 13
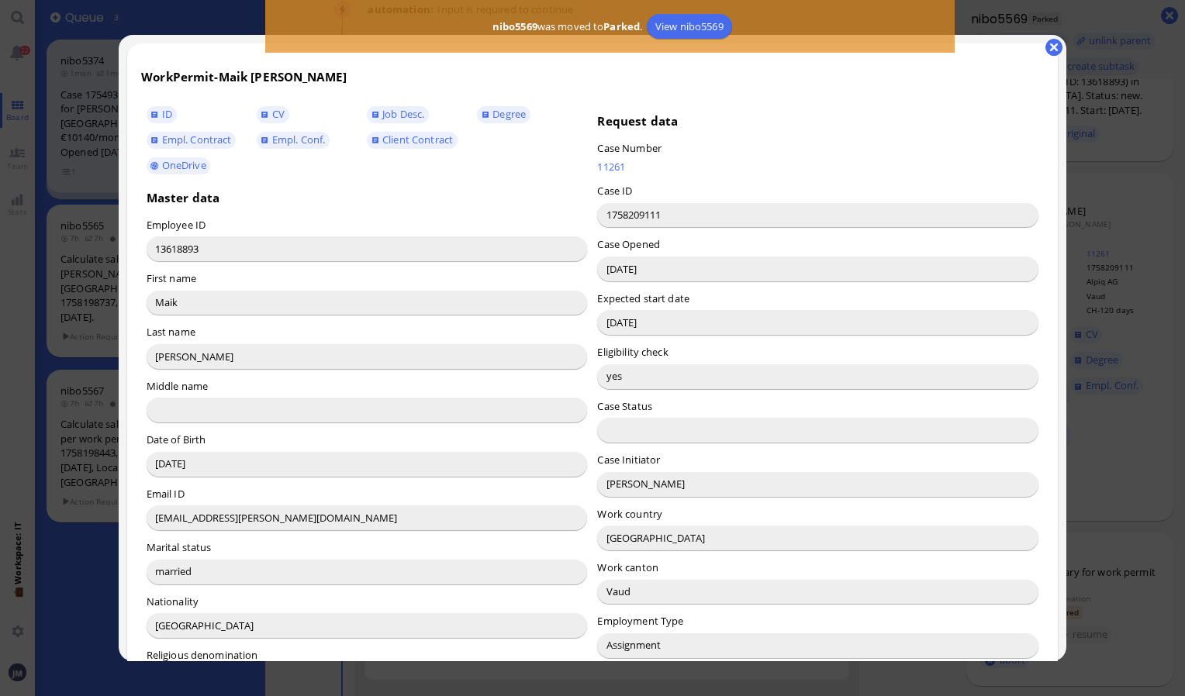
click at [605, 482] on input "[PERSON_NAME]" at bounding box center [817, 484] width 441 height 25
click at [1048, 47] on button "button" at bounding box center [1053, 47] width 17 height 17
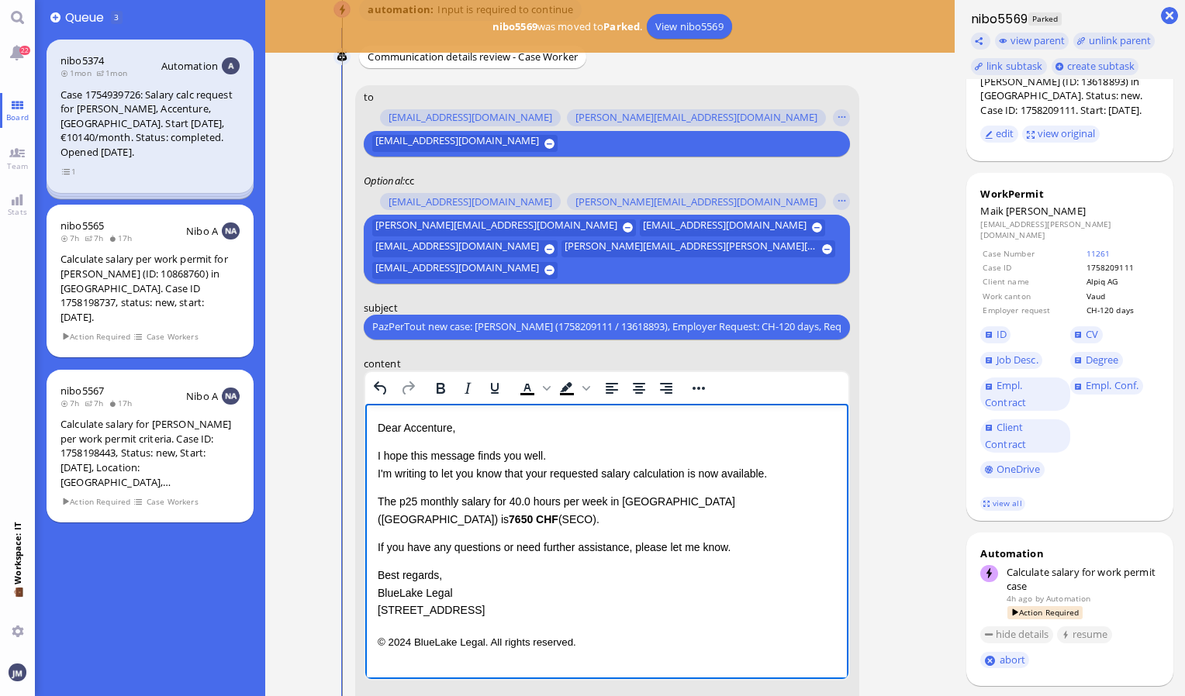
click at [431, 425] on p "Dear Accenture," at bounding box center [606, 427] width 459 height 17
drag, startPoint x: 376, startPoint y: 499, endPoint x: 814, endPoint y: 495, distance: 438.1
click at [814, 495] on p "The p25 monthly salary for 40.0 hours per week in [GEOGRAPHIC_DATA] ([GEOGRAPHI…" at bounding box center [606, 509] width 459 height 35
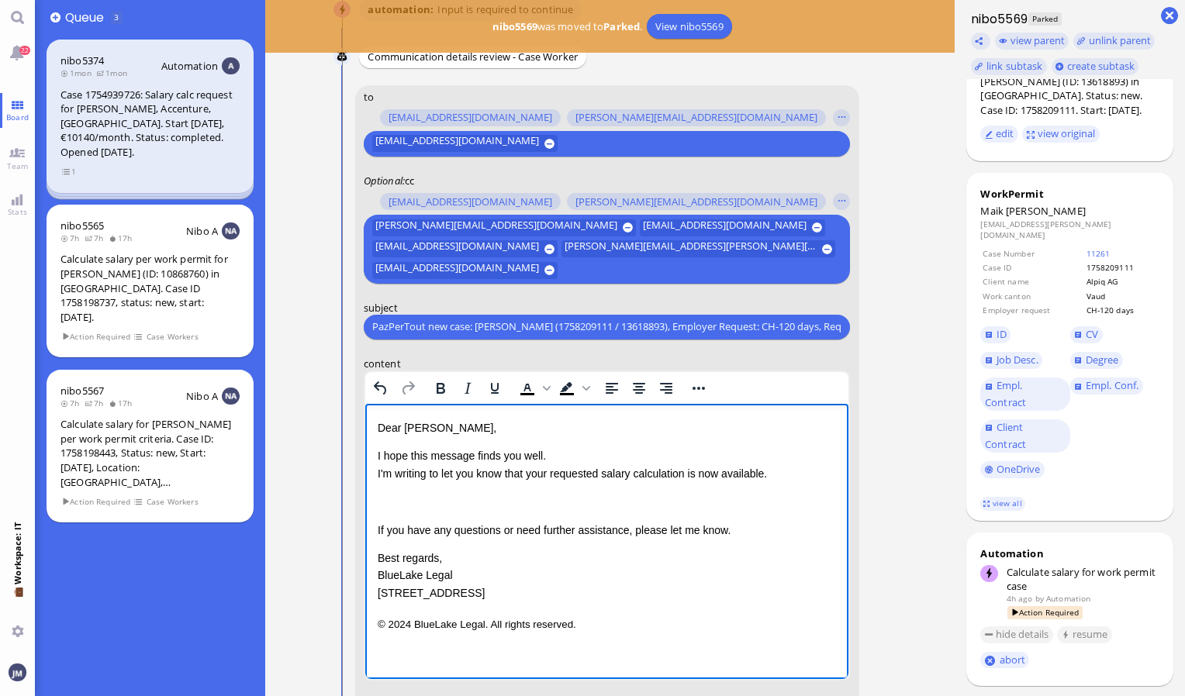
click at [1013, 36] on body "22 Board Team Stats 💼 Workspace: IT You 👥 Queue 3 nibo5374 1mon 1mon Automation…" at bounding box center [592, 348] width 1185 height 696
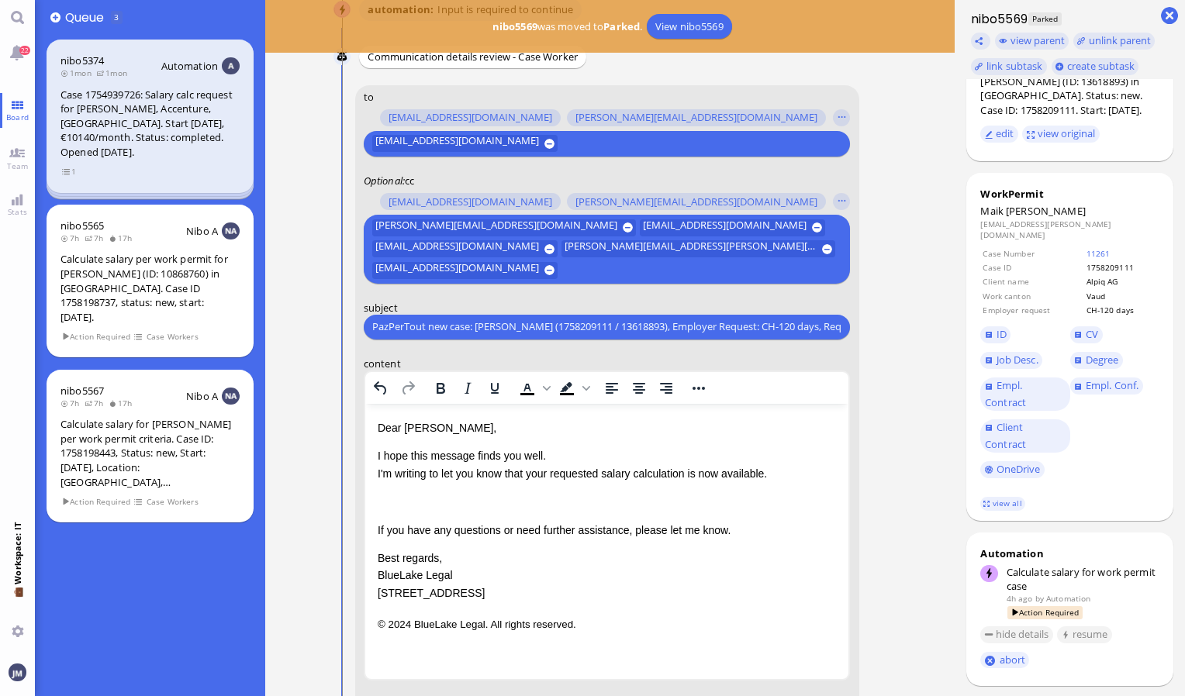
click at [474, 506] on p "Rich Text Area. Press ALT-0 for help." at bounding box center [606, 500] width 459 height 17
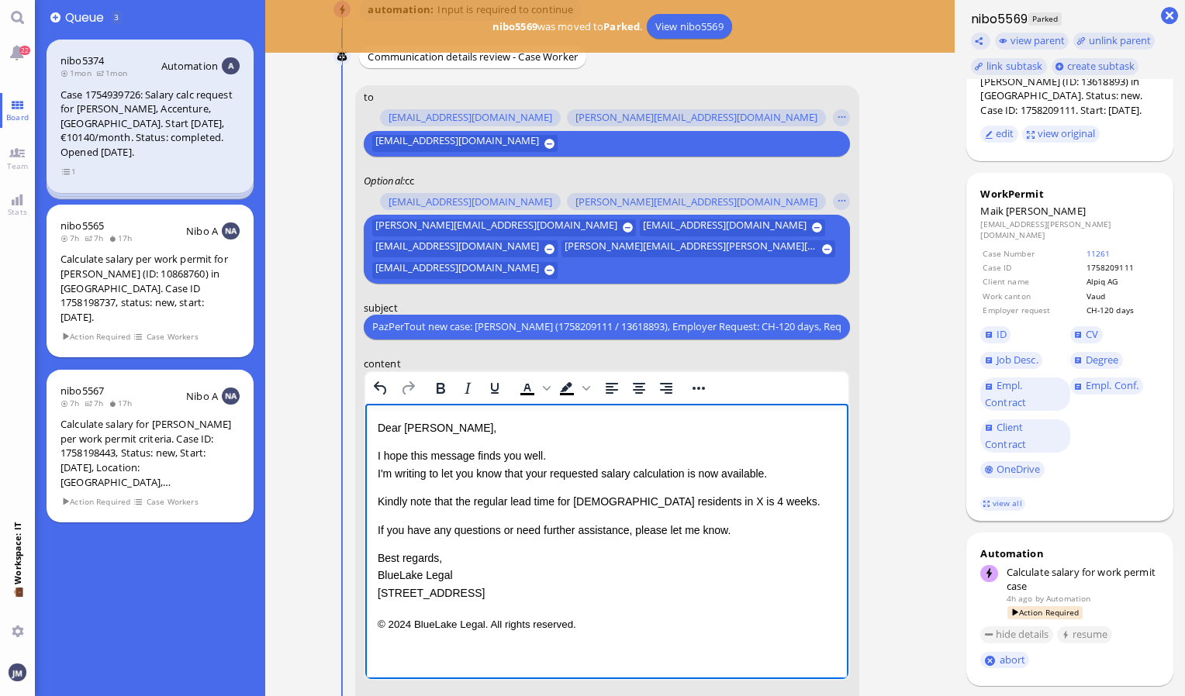
click at [1039, 261] on td "Case ID" at bounding box center [1033, 267] width 102 height 12
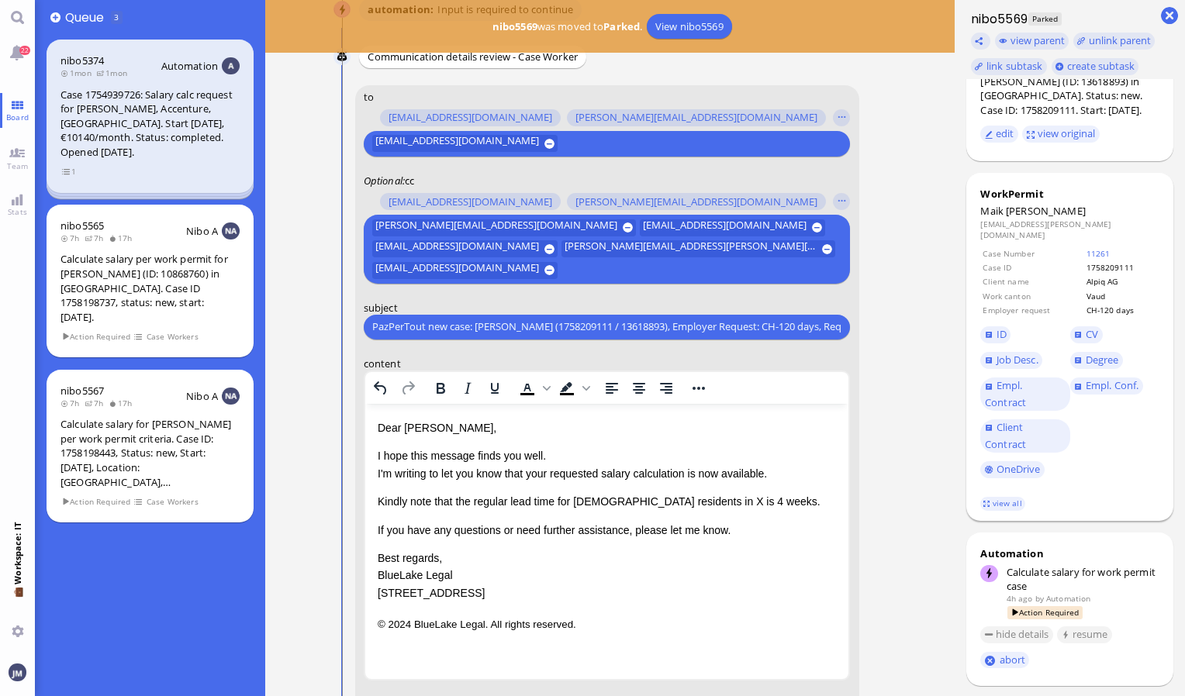
click at [1102, 275] on td "Alpiq AG" at bounding box center [1121, 281] width 72 height 12
click at [1094, 290] on td "Vaud" at bounding box center [1121, 296] width 72 height 12
copy td "Vaud"
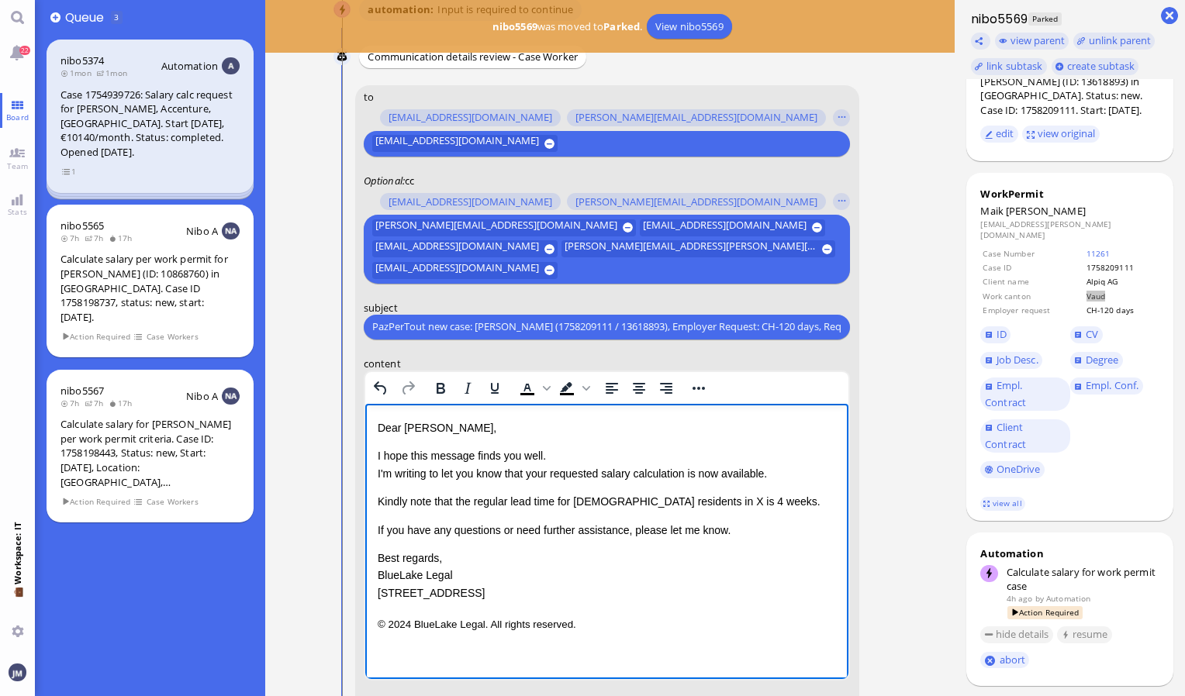
click at [654, 499] on span "Kindly note that the regular lead time for [DEMOGRAPHIC_DATA] residents in X is…" at bounding box center [598, 501] width 443 height 12
click at [650, 499] on span "Kindly note that the regular lead time for [DEMOGRAPHIC_DATA] residents in X is…" at bounding box center [598, 501] width 443 height 12
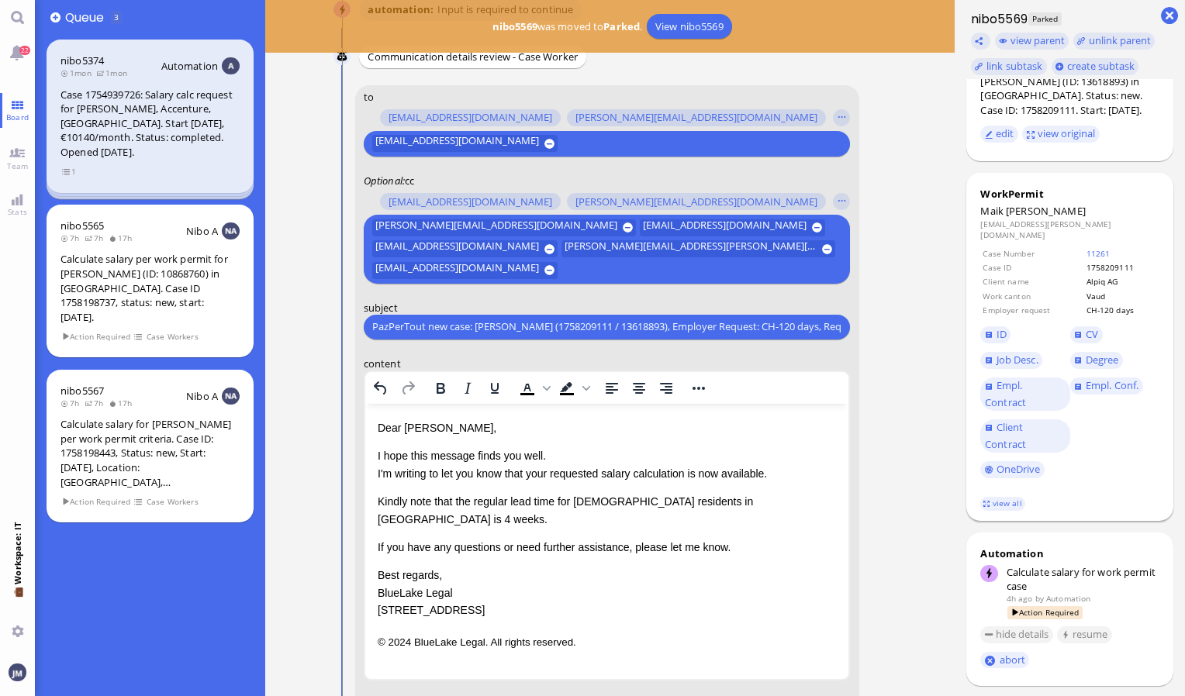
click at [1077, 290] on td "Work canton" at bounding box center [1033, 296] width 102 height 12
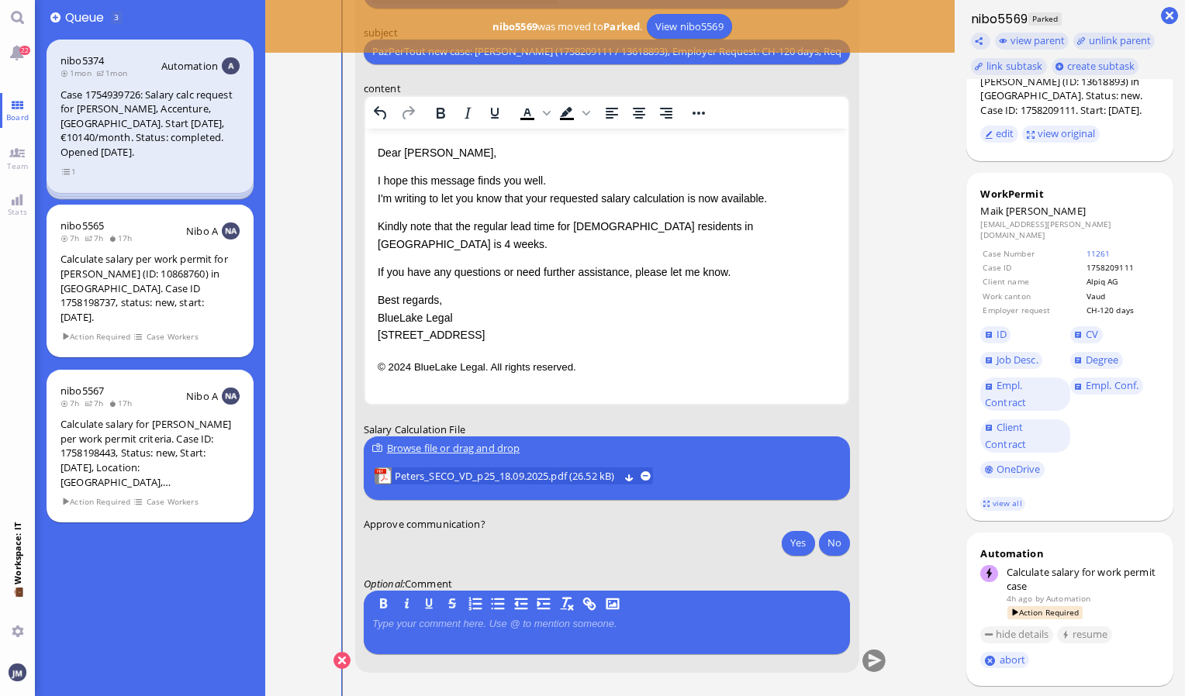
scroll to position [0, 0]
click at [790, 540] on button "Yes" at bounding box center [798, 542] width 33 height 25
click at [875, 661] on button "submit" at bounding box center [873, 660] width 23 height 23
click at [23, 43] on link "22" at bounding box center [17, 52] width 35 height 35
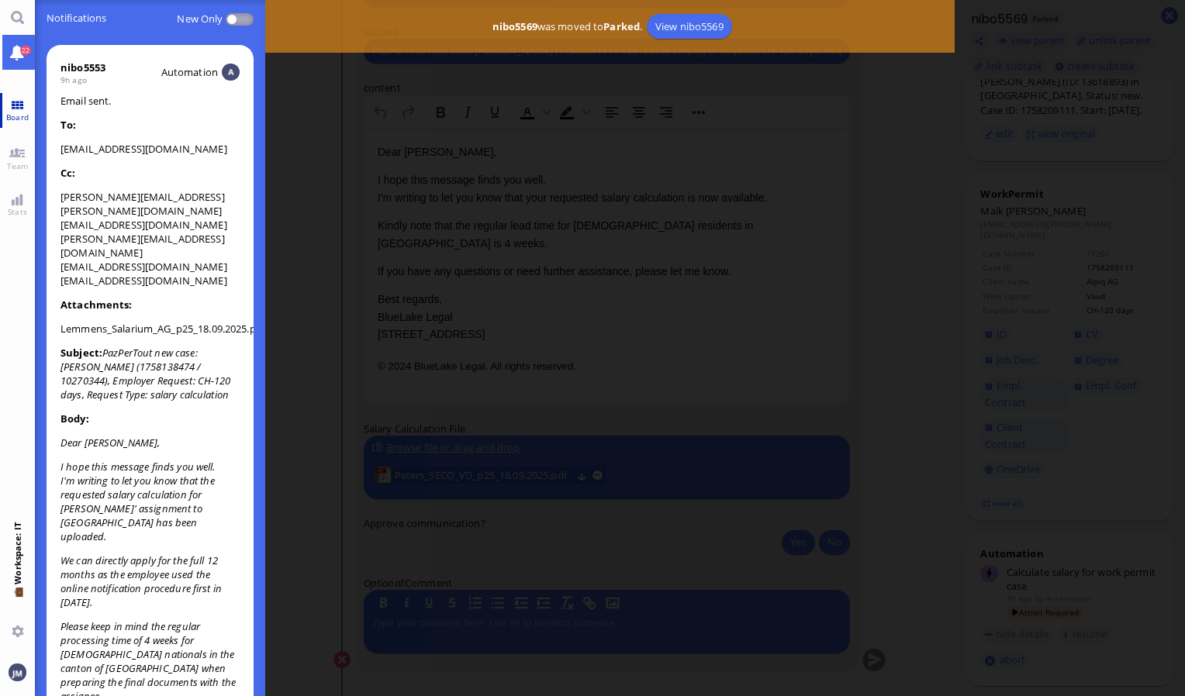
click at [26, 110] on link "Board" at bounding box center [17, 110] width 35 height 35
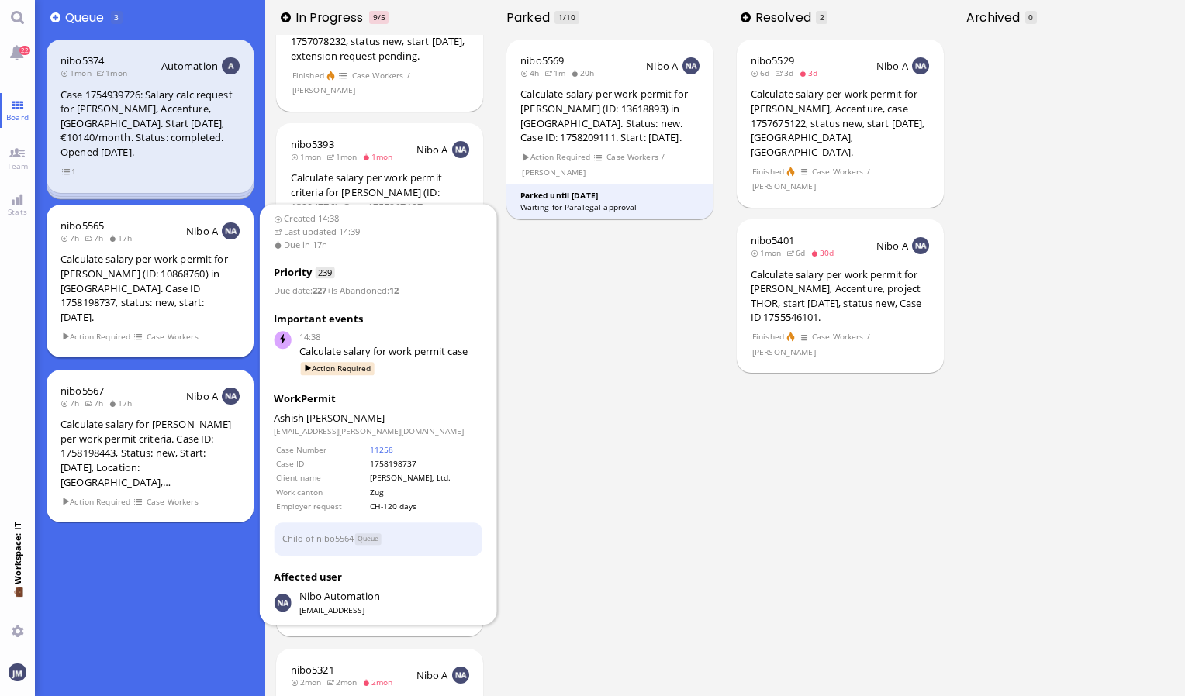
click at [182, 282] on div "Calculate salary per work permit for [PERSON_NAME] (ID: 10868760) in [GEOGRAPHI…" at bounding box center [149, 288] width 179 height 72
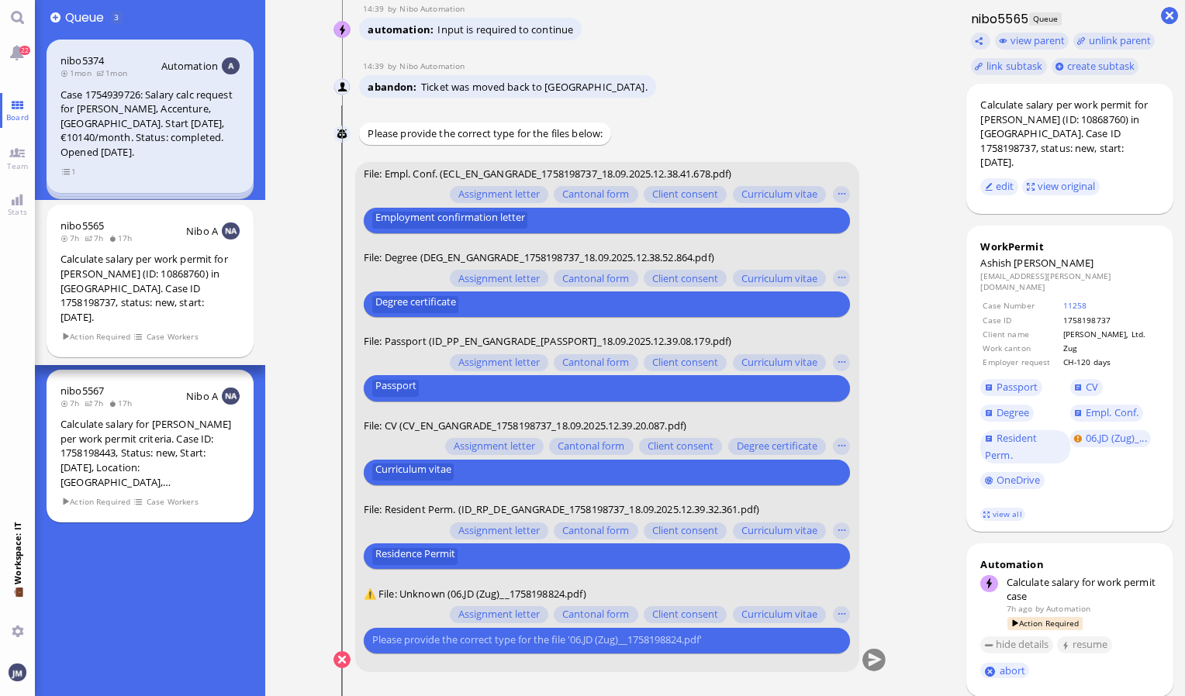
click at [459, 644] on input "text" at bounding box center [604, 640] width 465 height 16
click at [844, 612] on button "button" at bounding box center [841, 614] width 17 height 17
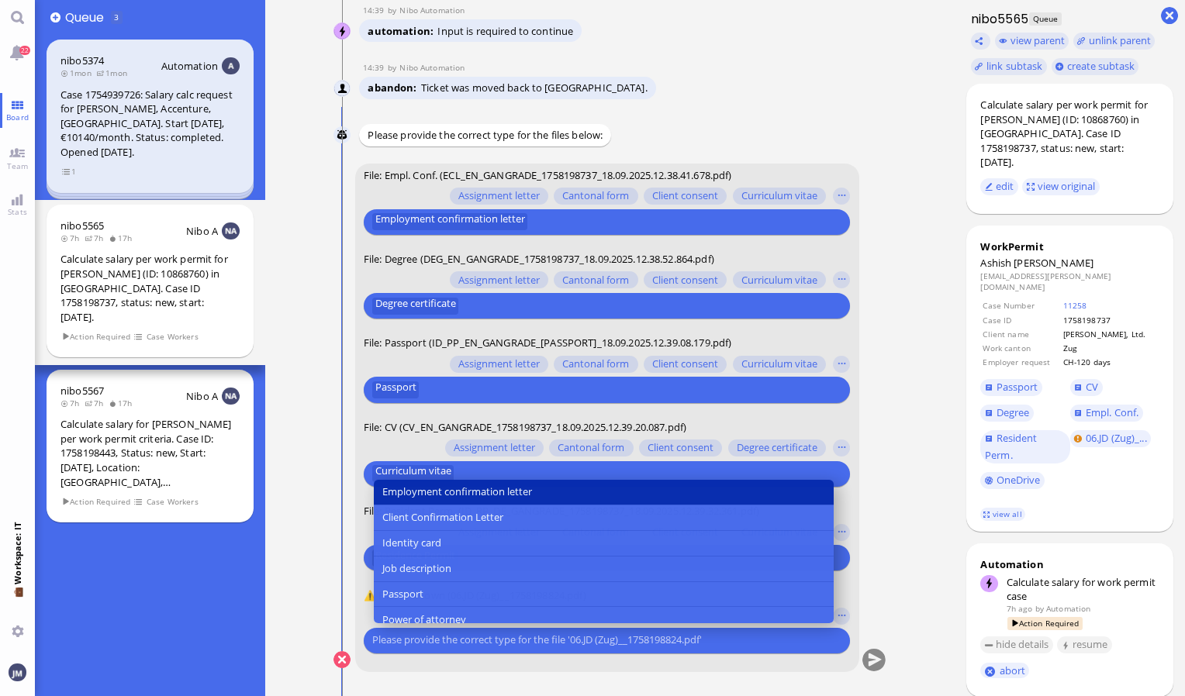
scroll to position [155, 0]
click at [566, 563] on button "Job description" at bounding box center [604, 567] width 460 height 26
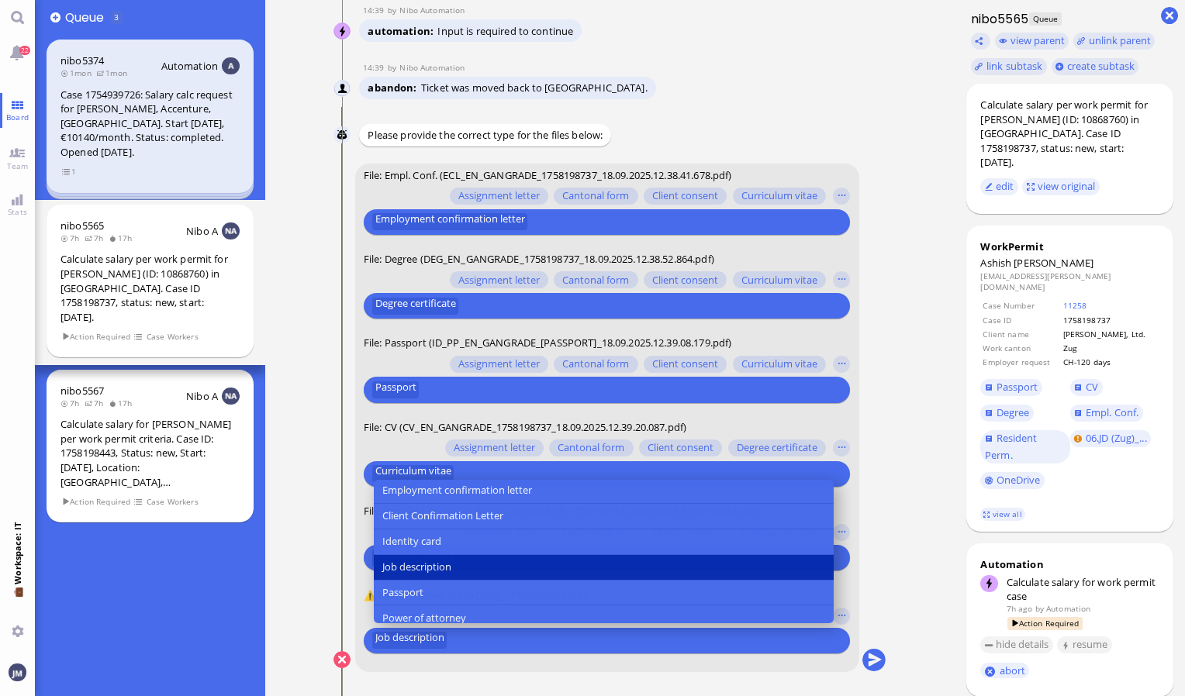
click at [440, 559] on span "Job description" at bounding box center [416, 567] width 69 height 16
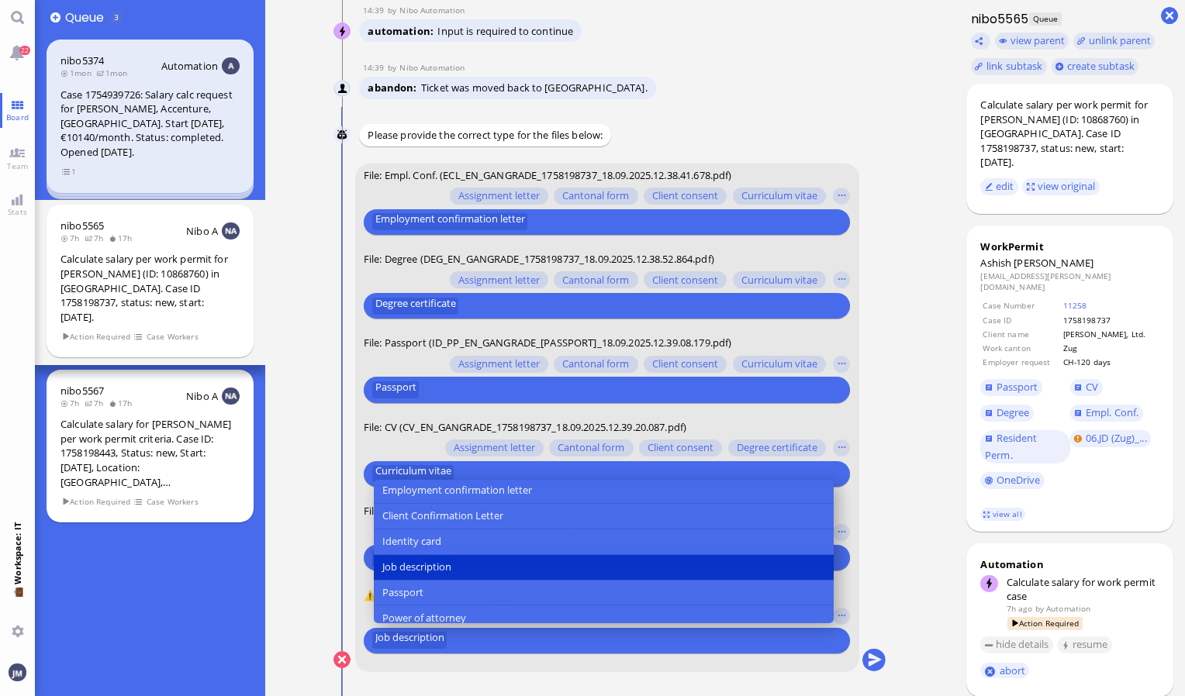
click at [904, 626] on nitautoscroll "14:38 by Automation Automation Calculate eligible salary for work permit 14:38 …" at bounding box center [610, 348] width 614 height 696
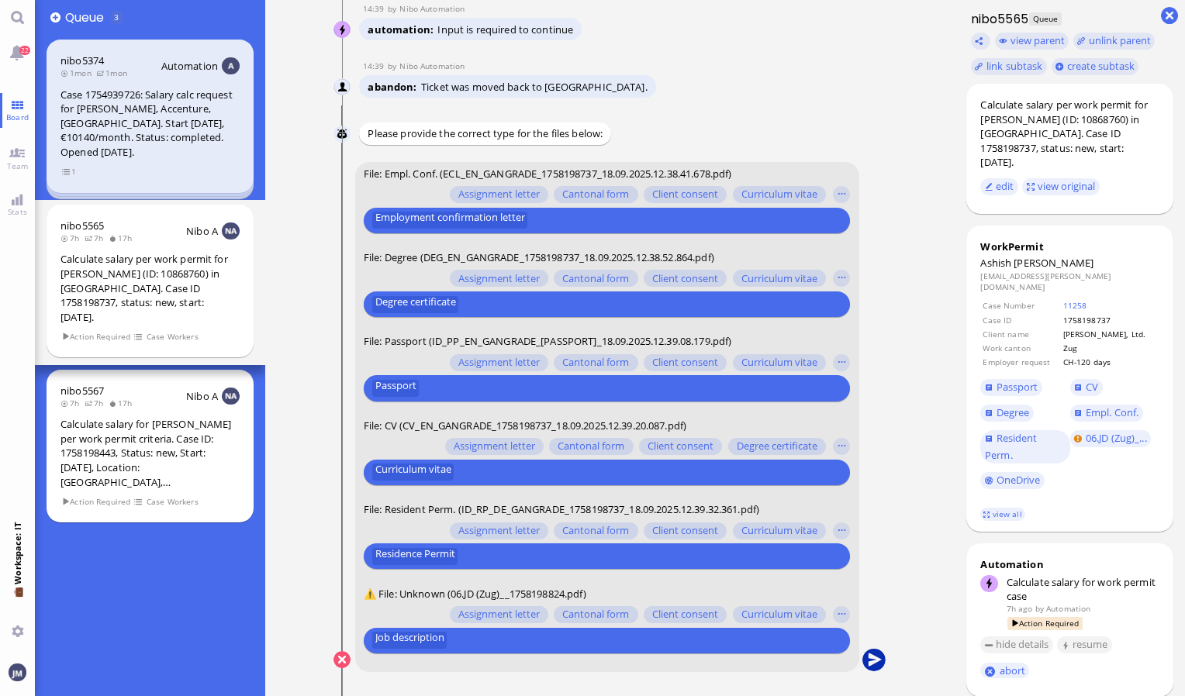
click at [879, 660] on button "submit" at bounding box center [873, 660] width 23 height 23
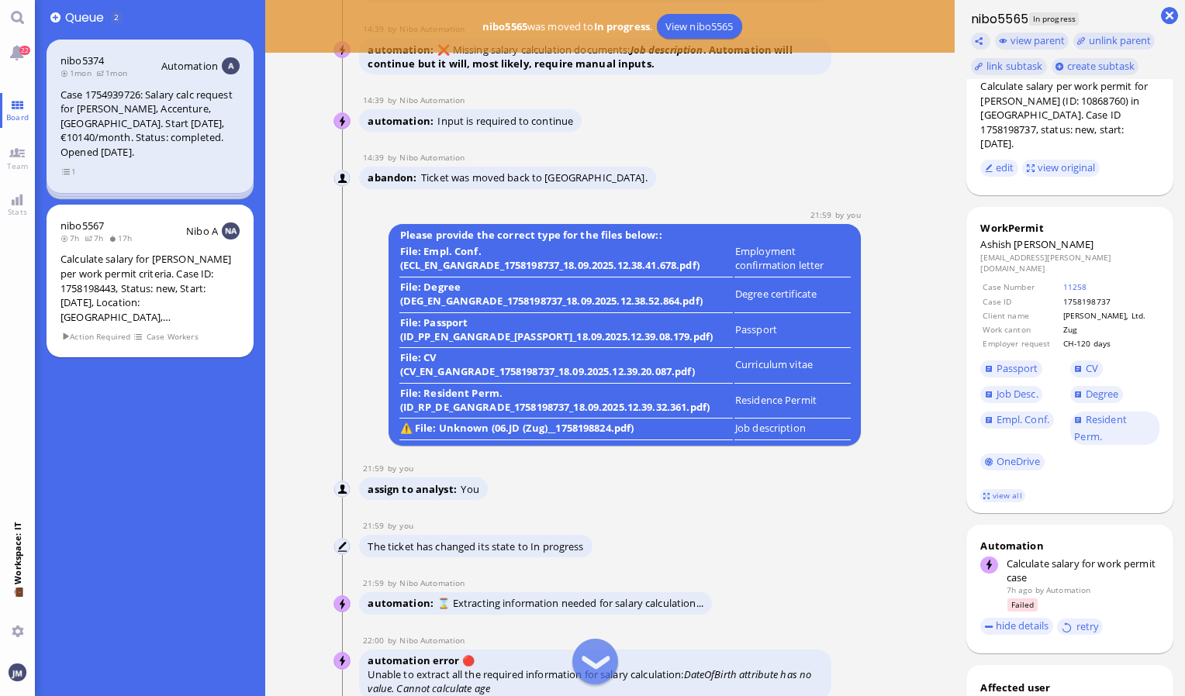
scroll to position [0, 0]
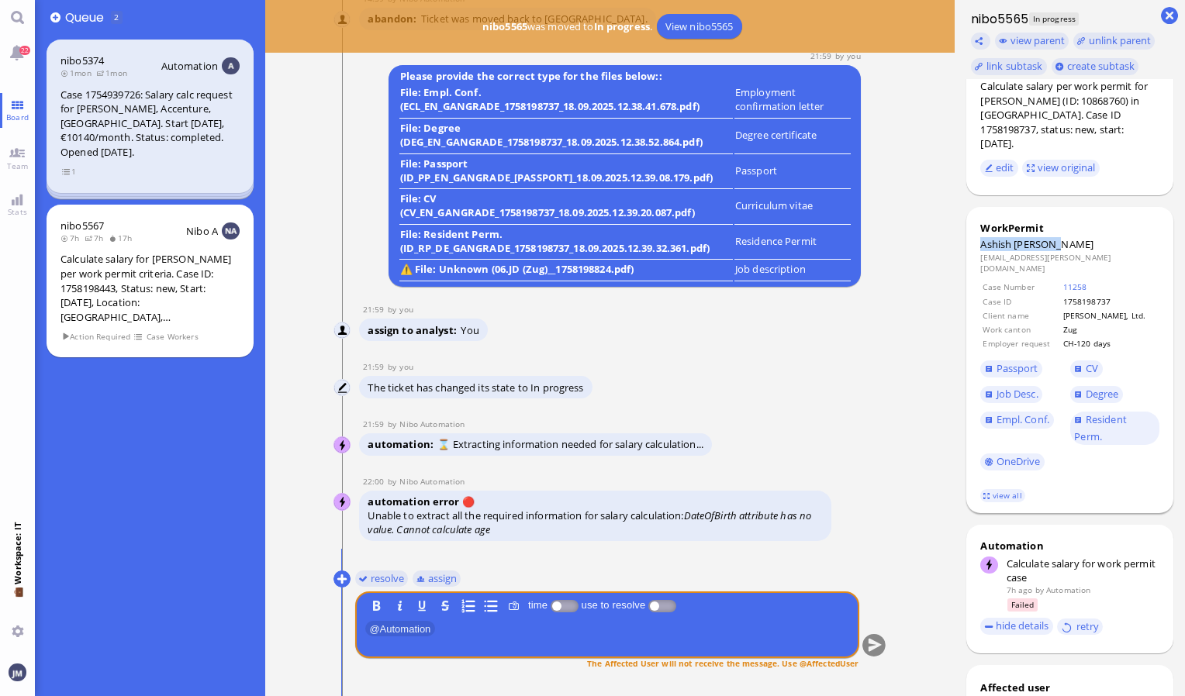
drag, startPoint x: 1064, startPoint y: 228, endPoint x: 973, endPoint y: 229, distance: 90.7
click at [973, 229] on div "WorkPermit [PERSON_NAME] [PERSON_NAME][EMAIL_ADDRESS][PERSON_NAME][DOMAIN_NAME]…" at bounding box center [1069, 360] width 207 height 306
copy dt "[PERSON_NAME]"
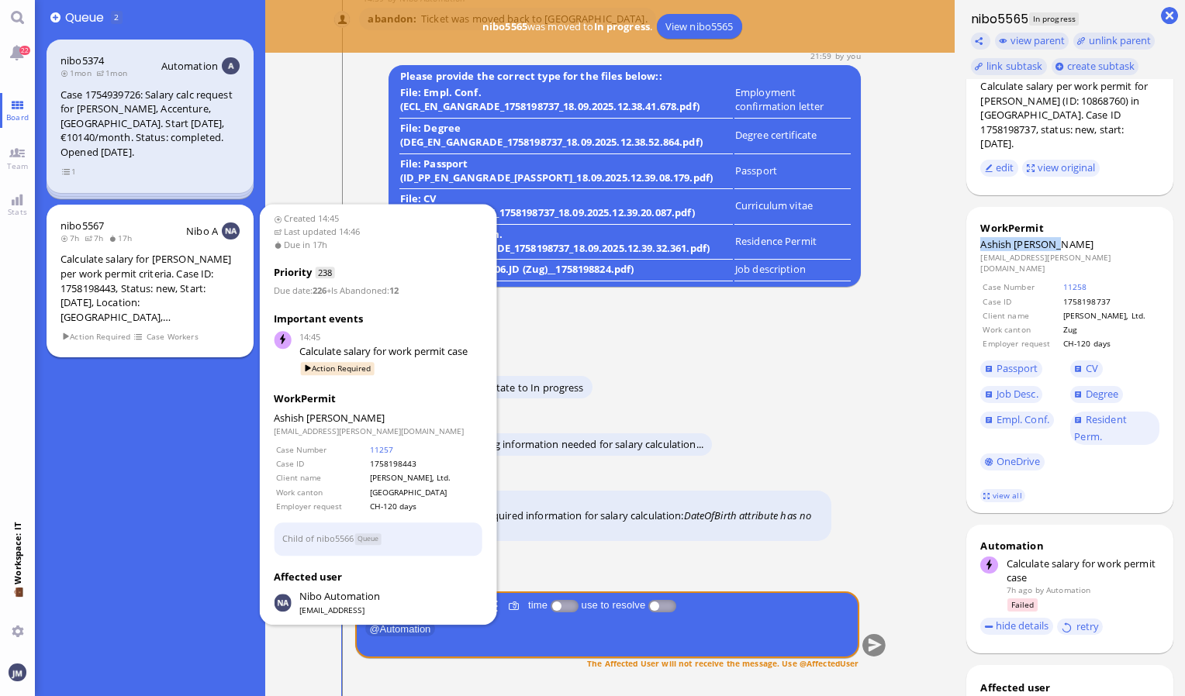
click at [140, 264] on div "Calculate salary for [PERSON_NAME] per work permit criteria. Case ID: 175819844…" at bounding box center [149, 288] width 179 height 72
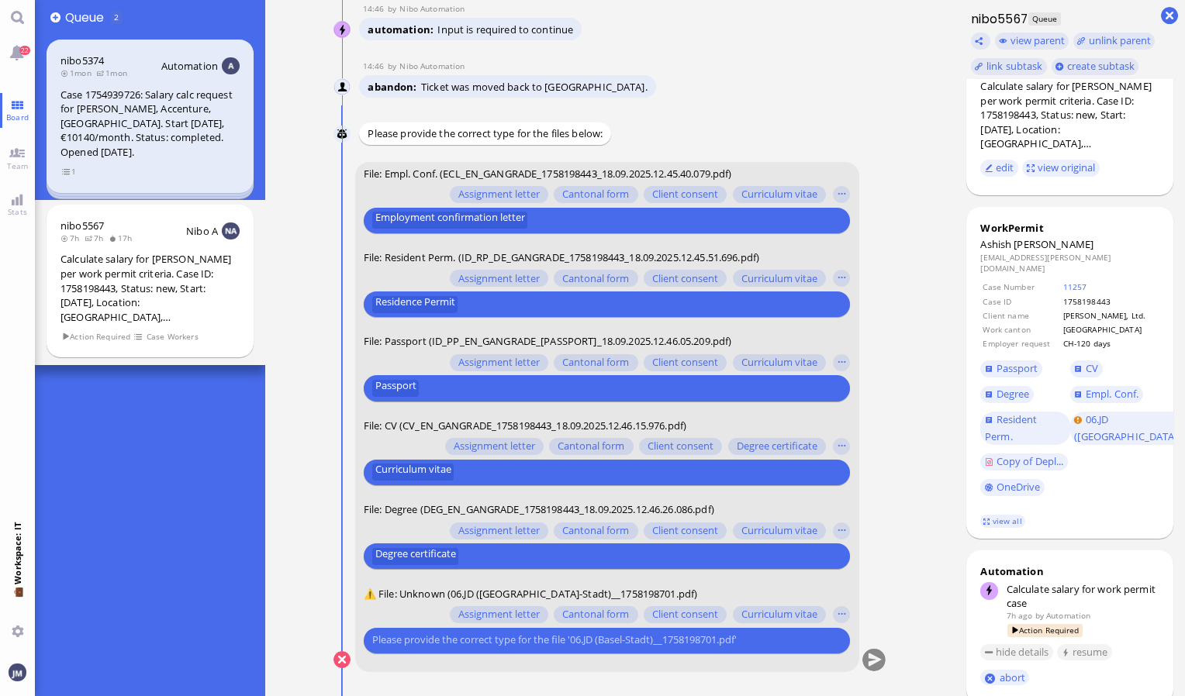
click at [524, 634] on input "text" at bounding box center [604, 640] width 465 height 16
click at [847, 614] on button "button" at bounding box center [841, 614] width 17 height 17
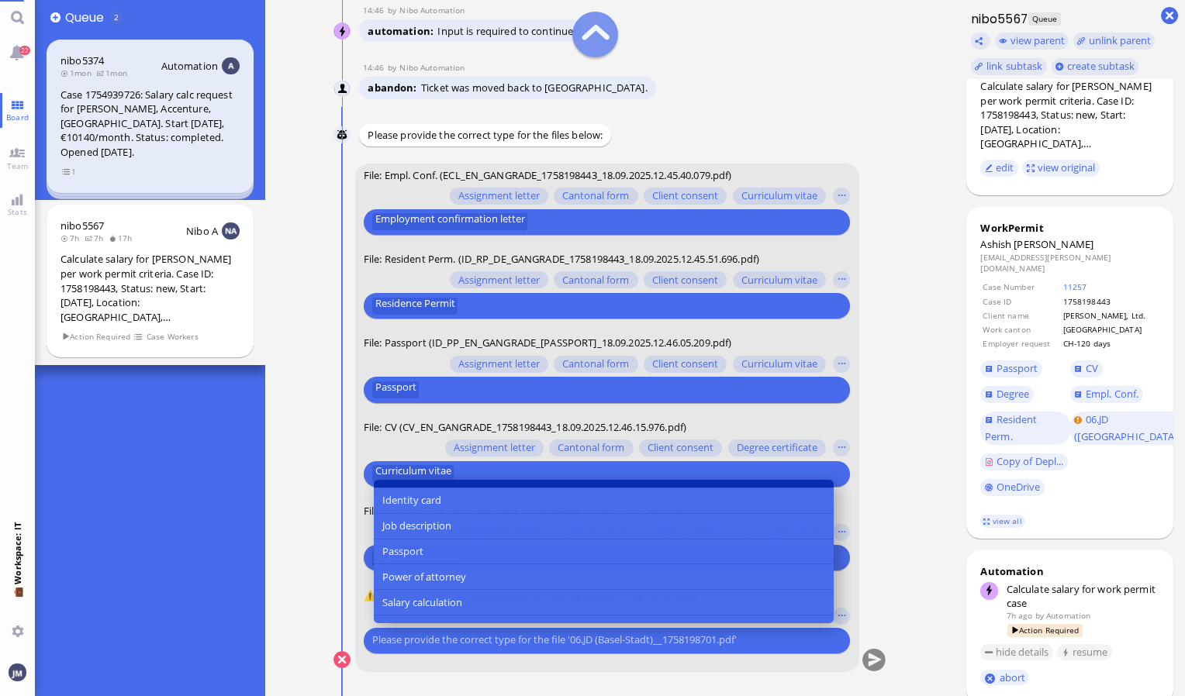
scroll to position [233, 0]
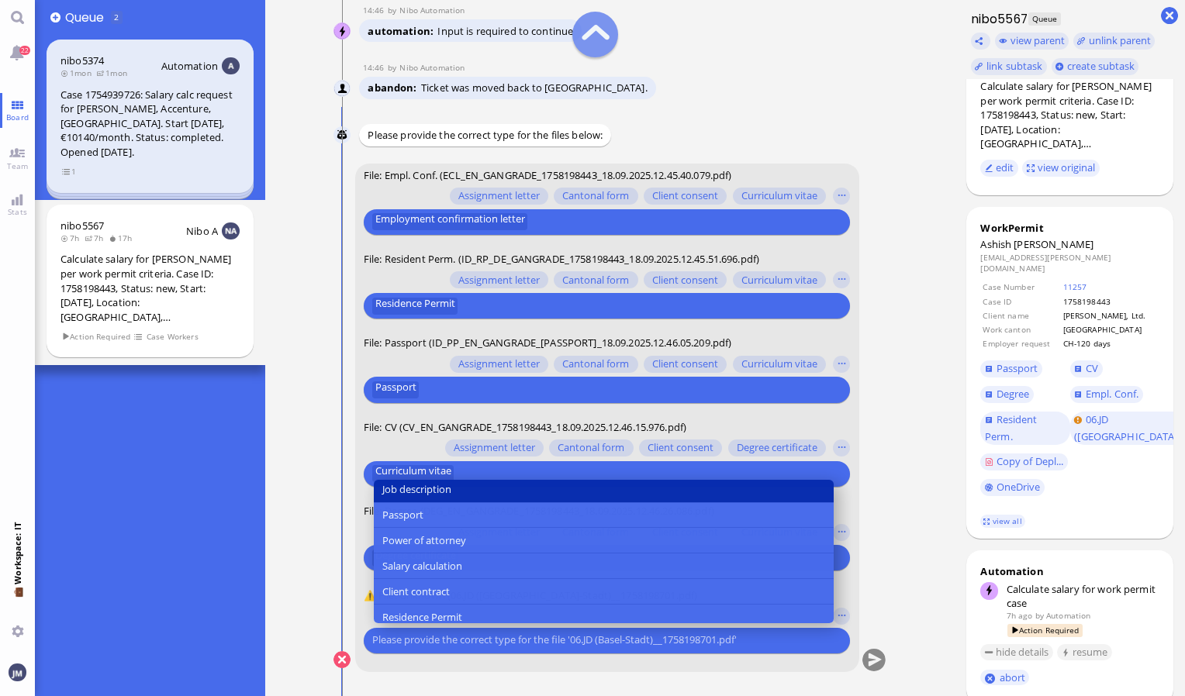
click at [483, 484] on button "Job description" at bounding box center [604, 490] width 460 height 26
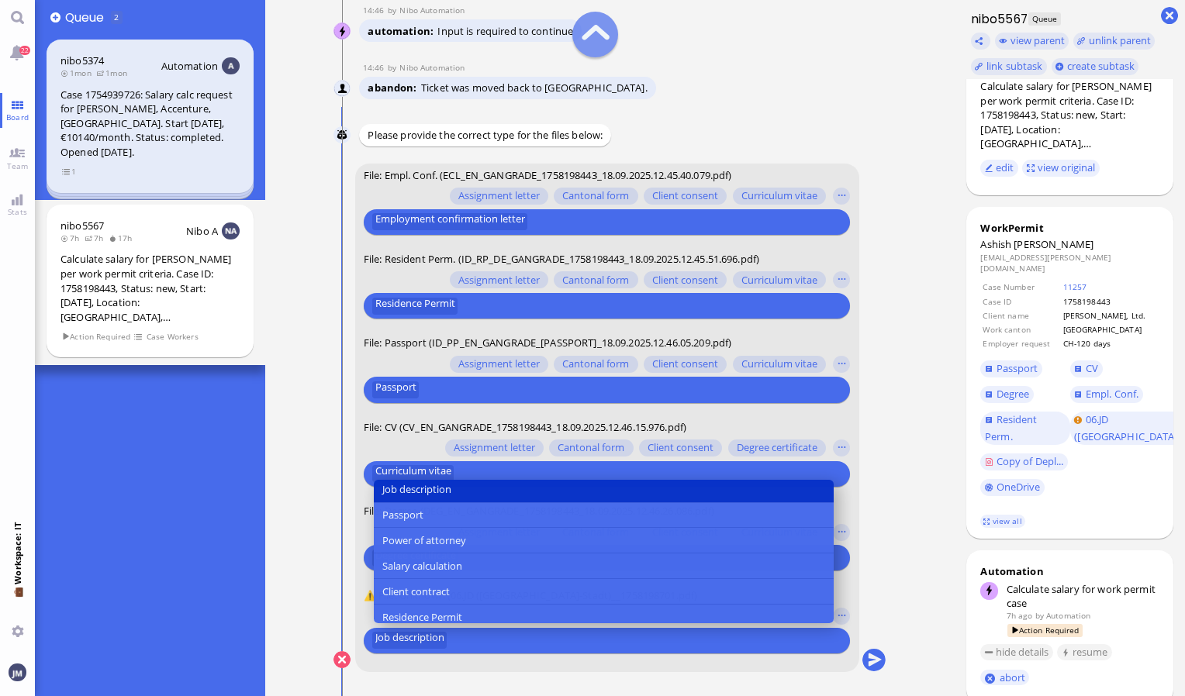
click at [896, 589] on nitautoscroll "14:45 by Automation Automation Calculate eligible salary for work permit 14:45 …" at bounding box center [610, 348] width 614 height 696
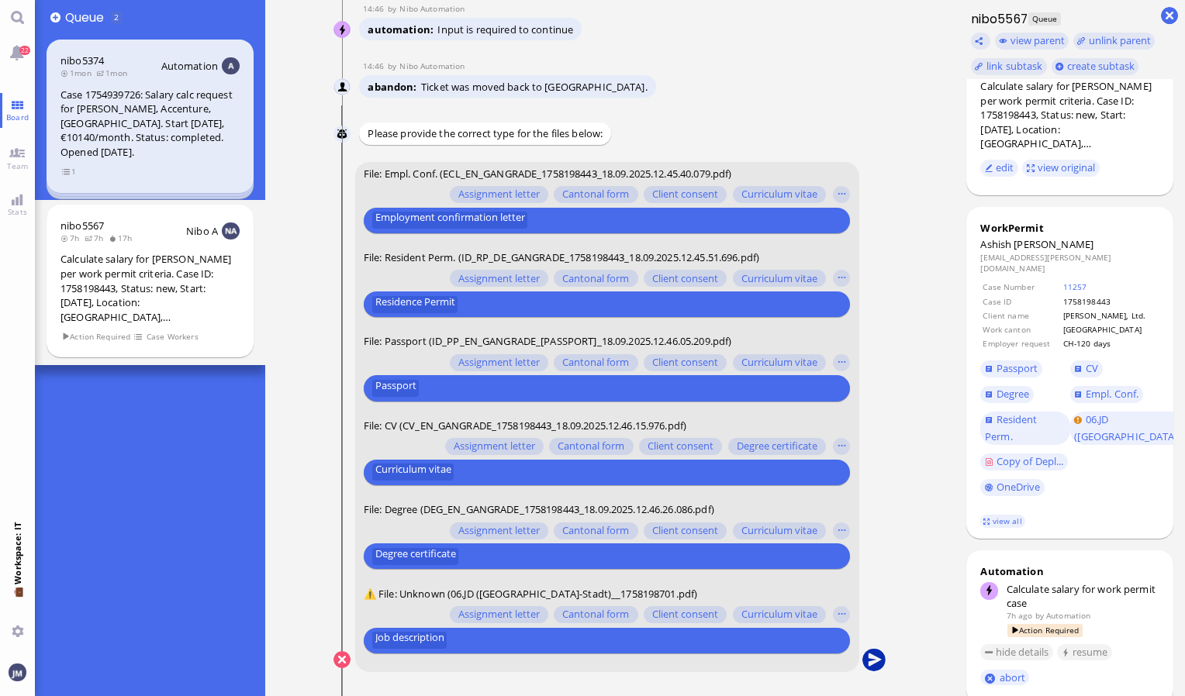
click at [871, 658] on button "submit" at bounding box center [873, 660] width 23 height 23
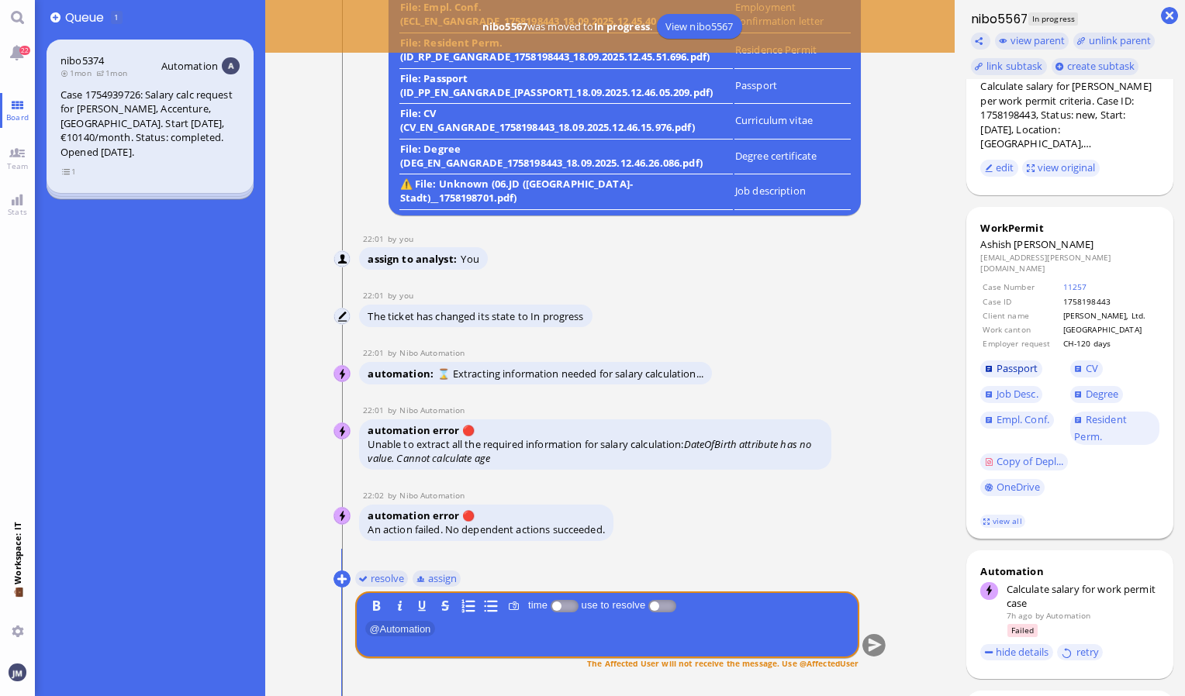
click at [1020, 361] on span "Passport" at bounding box center [1017, 368] width 42 height 14
